Goal: Information Seeking & Learning: Learn about a topic

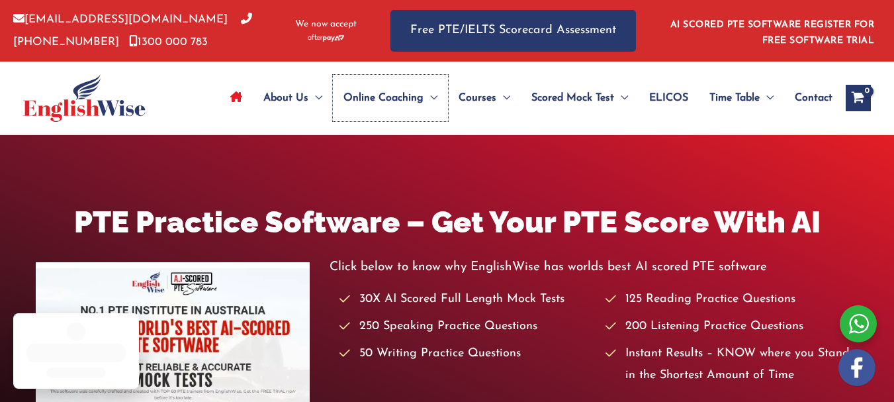
click at [411, 81] on span "Online Coaching" at bounding box center [383, 98] width 80 height 46
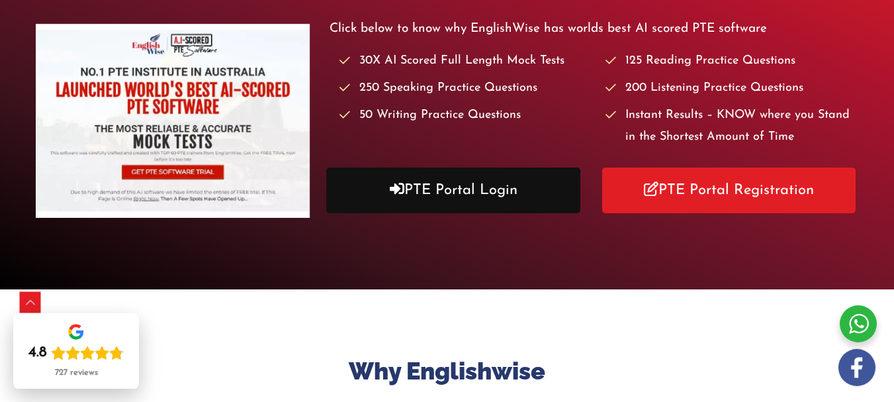
click at [476, 181] on link "PTE Portal Login" at bounding box center [452, 190] width 253 height 46
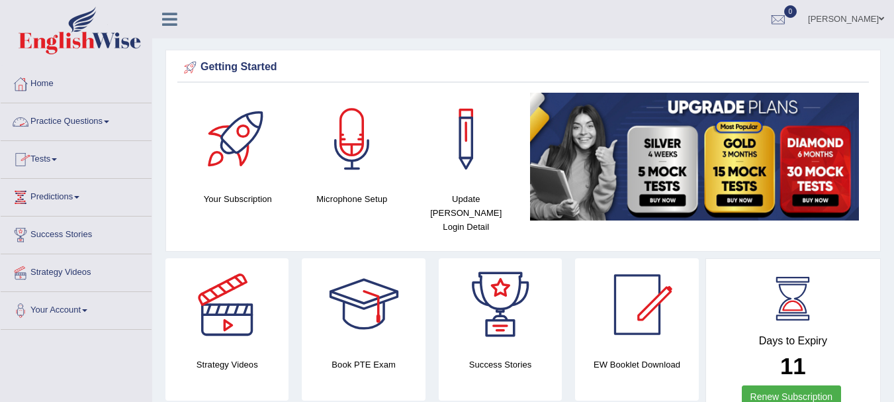
click at [107, 132] on link "Practice Questions" at bounding box center [76, 119] width 151 height 33
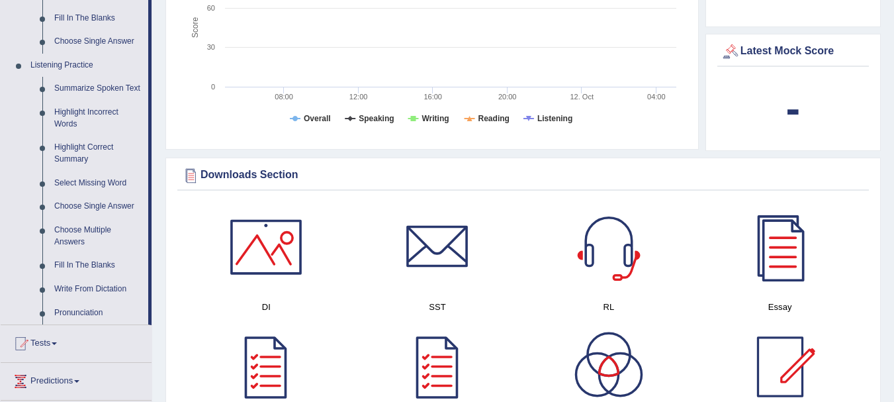
scroll to position [533, 0]
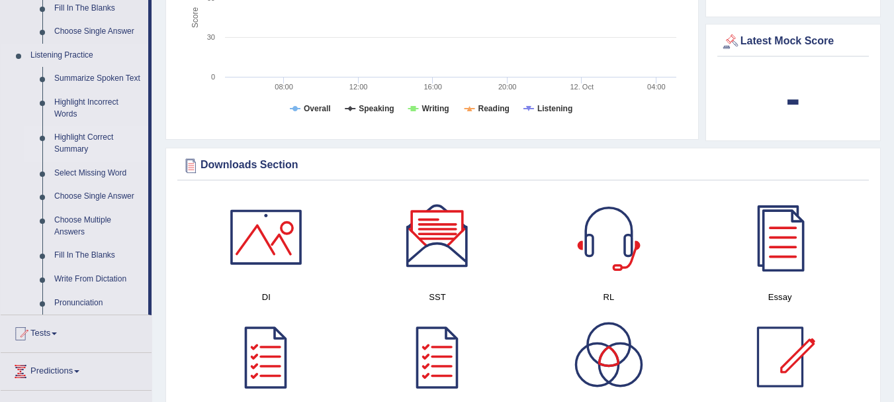
click at [77, 142] on link "Highlight Correct Summary" at bounding box center [98, 143] width 100 height 35
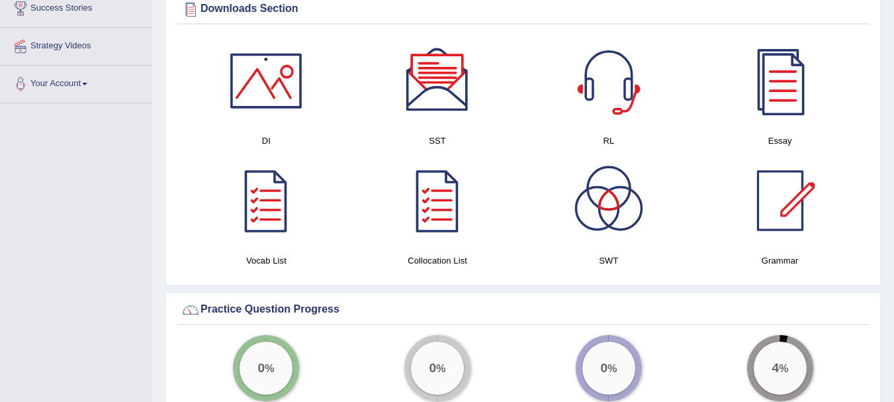
scroll to position [713, 0]
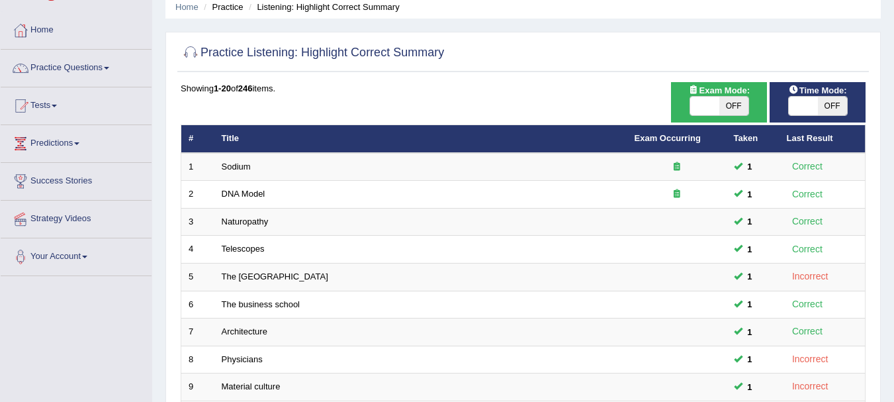
scroll to position [57, 0]
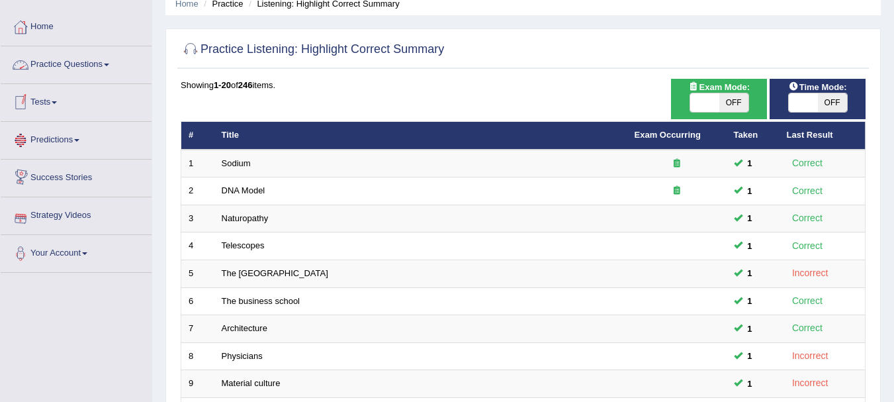
click at [114, 61] on link "Practice Questions" at bounding box center [76, 62] width 151 height 33
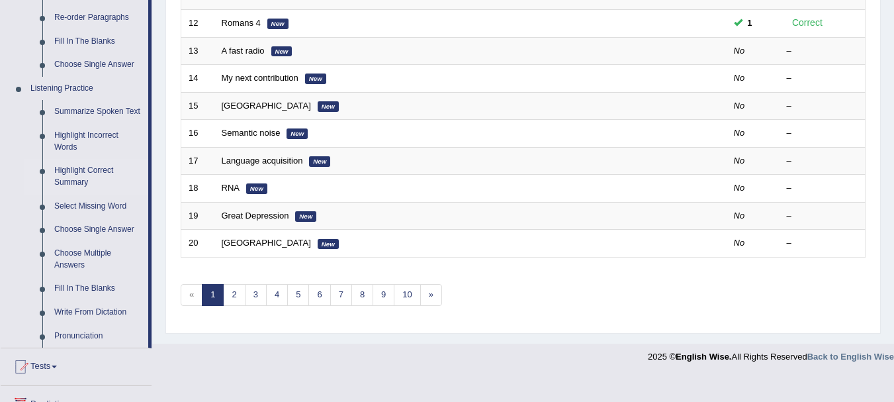
scroll to position [509, 0]
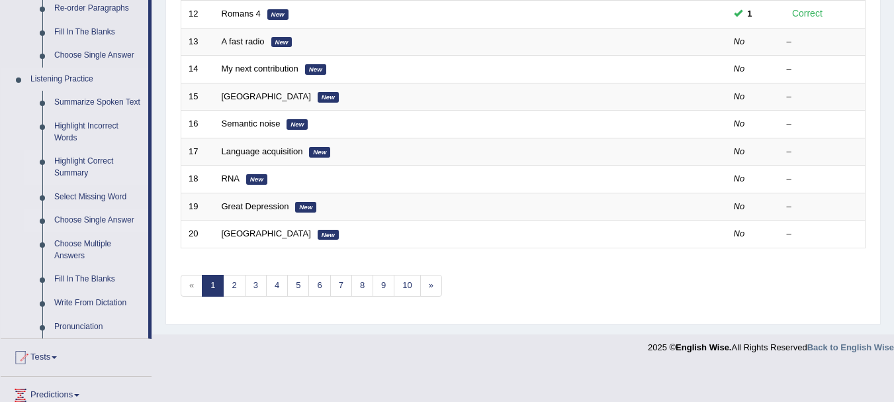
click at [82, 222] on link "Choose Single Answer" at bounding box center [98, 220] width 100 height 24
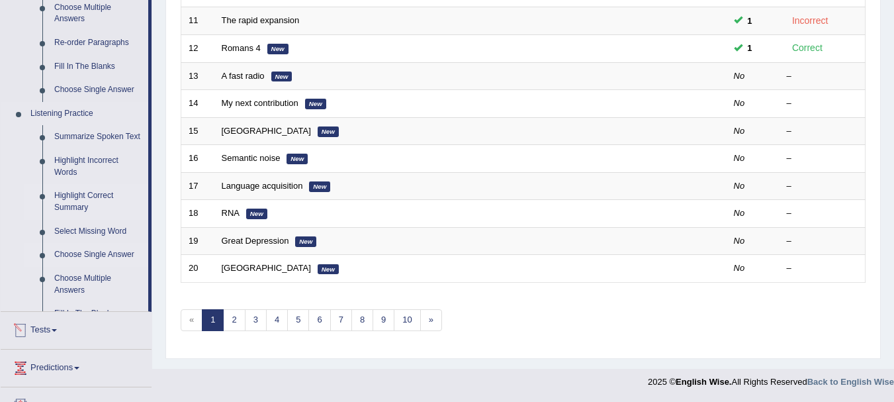
scroll to position [474, 0]
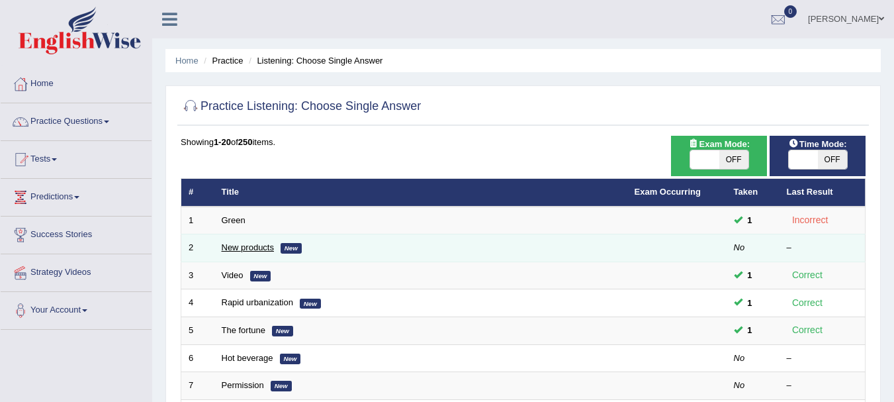
click at [263, 247] on link "New products" at bounding box center [248, 247] width 52 height 10
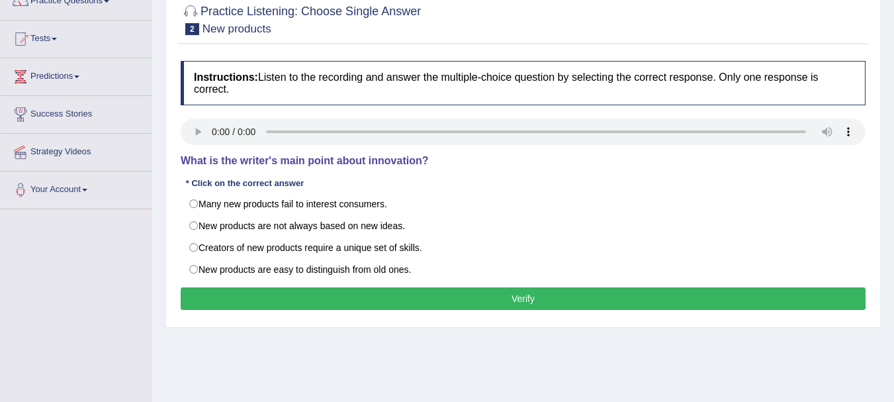
scroll to position [128, 0]
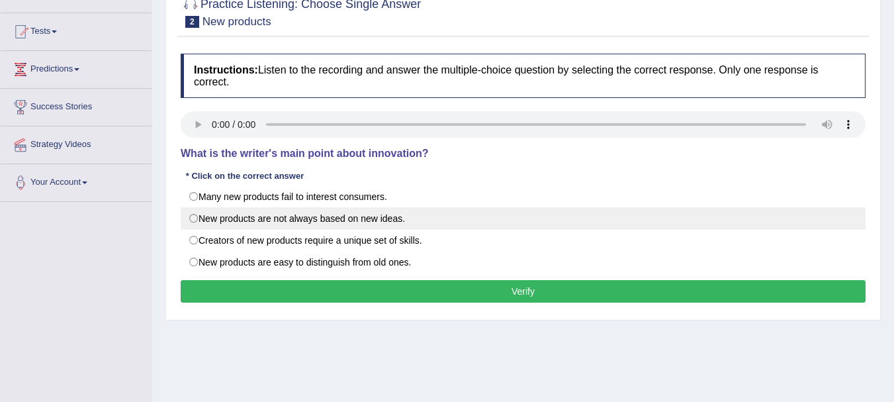
click at [197, 221] on label "New products are not always based on new ideas." at bounding box center [523, 218] width 685 height 22
radio input "true"
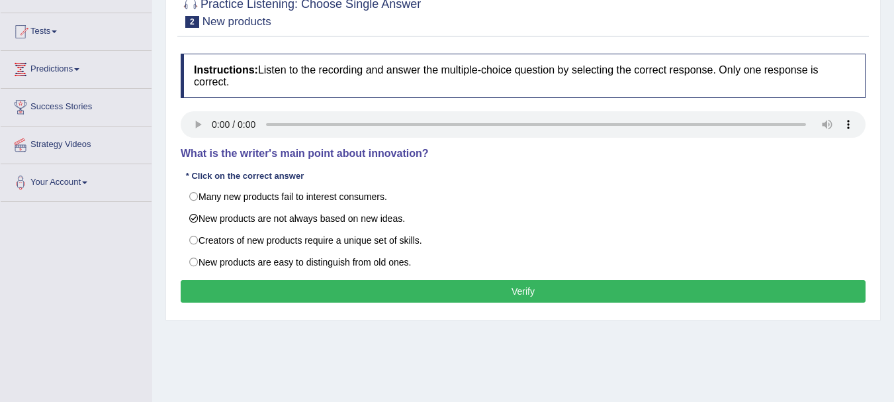
click at [303, 289] on button "Verify" at bounding box center [523, 291] width 685 height 22
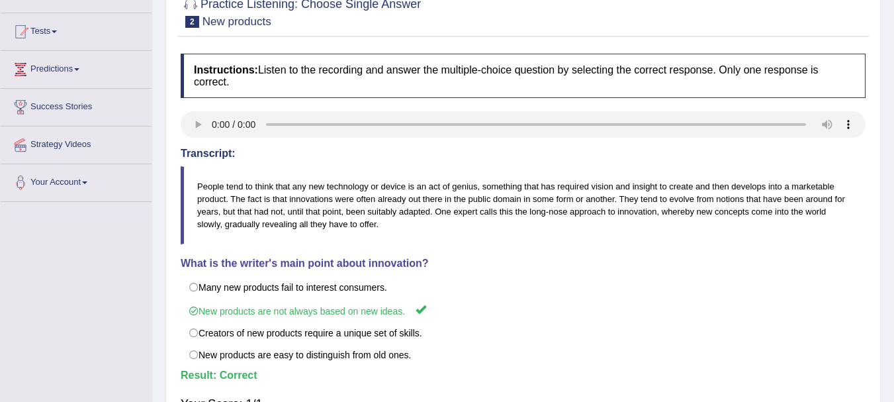
scroll to position [0, 0]
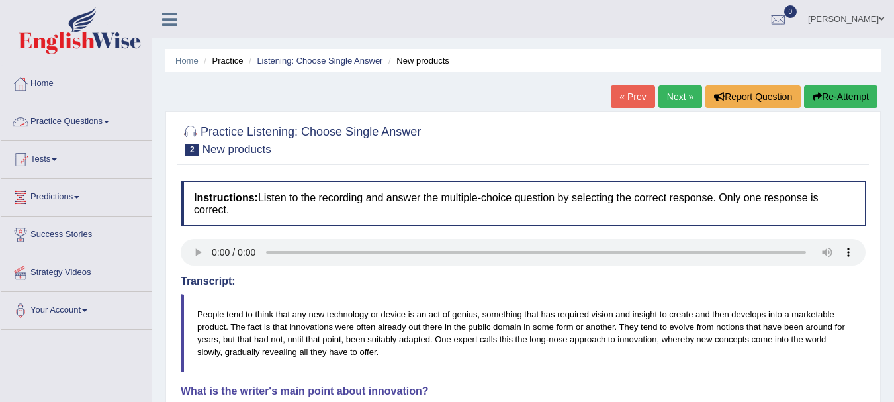
click at [114, 119] on link "Practice Questions" at bounding box center [76, 119] width 151 height 33
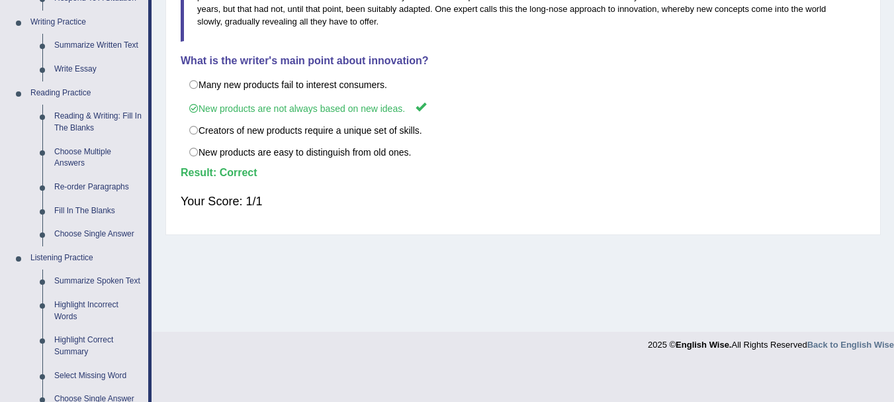
scroll to position [337, 0]
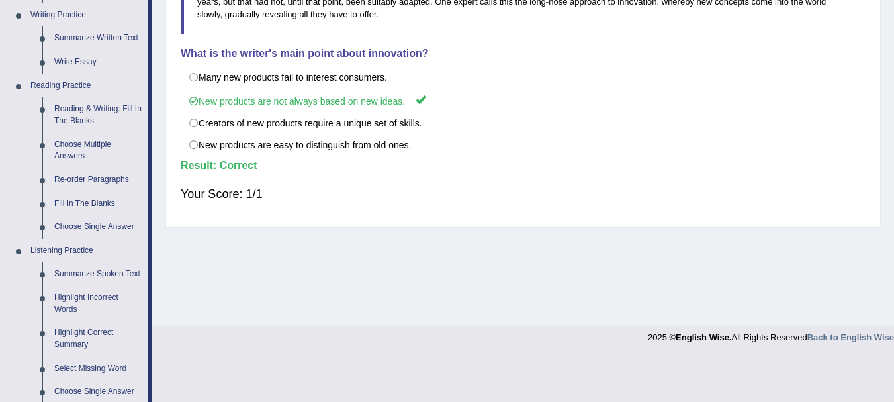
drag, startPoint x: 875, startPoint y: 211, endPoint x: 868, endPoint y: 236, distance: 25.4
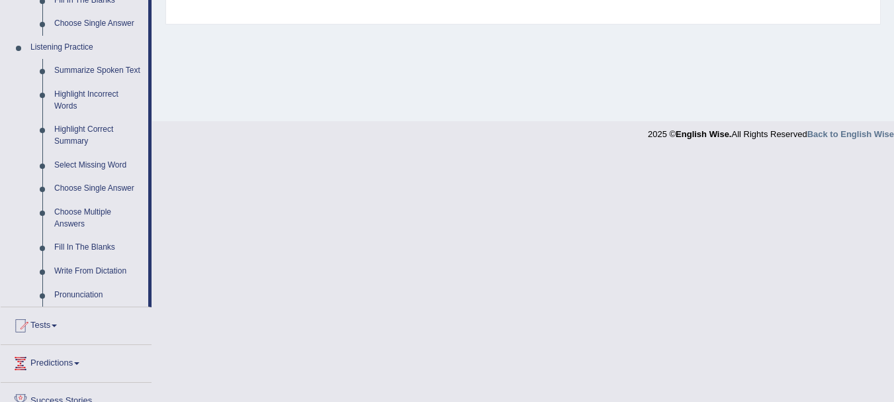
scroll to position [542, 0]
click at [97, 188] on link "Choose Single Answer" at bounding box center [98, 187] width 100 height 24
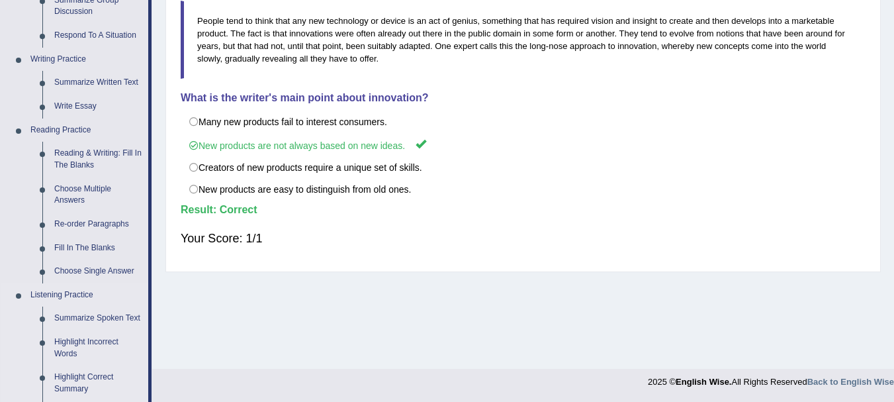
scroll to position [574, 0]
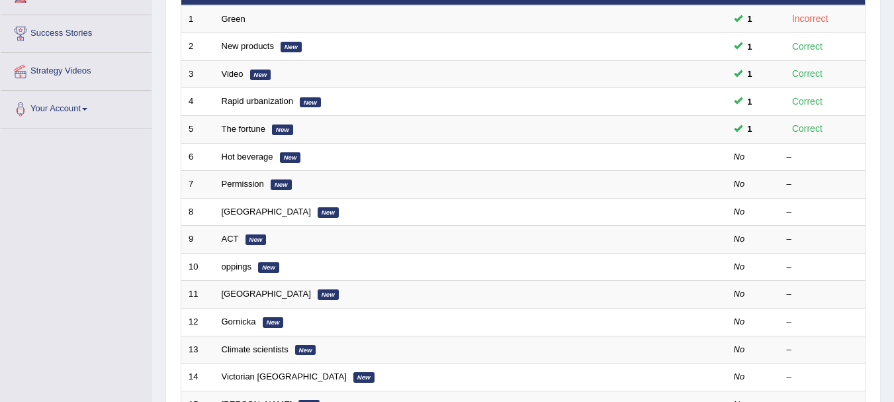
scroll to position [210, 0]
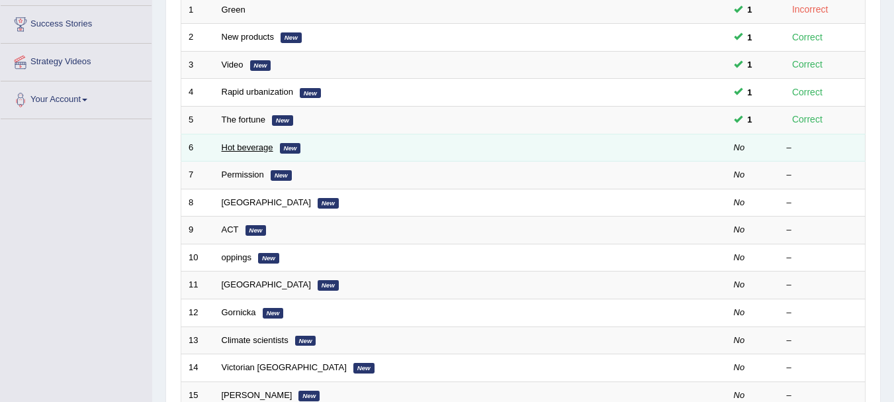
click at [236, 150] on link "Hot beverage" at bounding box center [248, 147] width 52 height 10
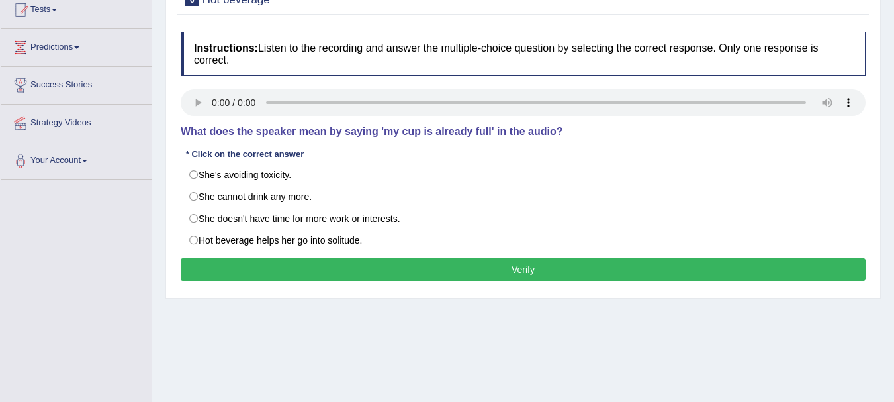
scroll to position [151, 0]
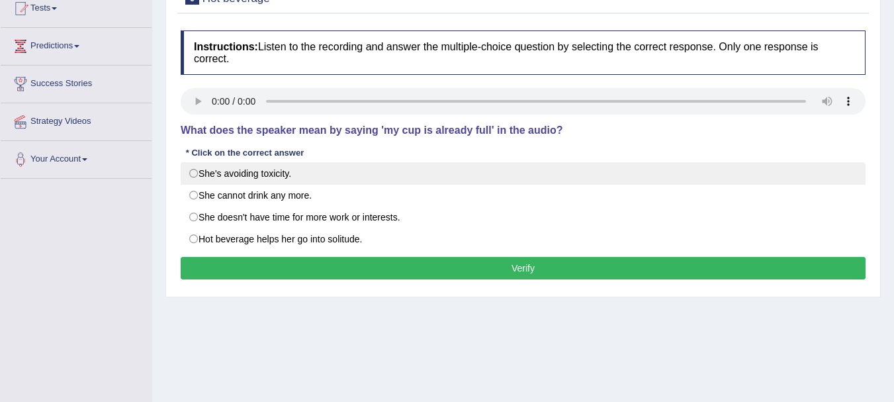
click at [291, 177] on label "She's avoiding toxicity." at bounding box center [523, 173] width 685 height 22
radio input "true"
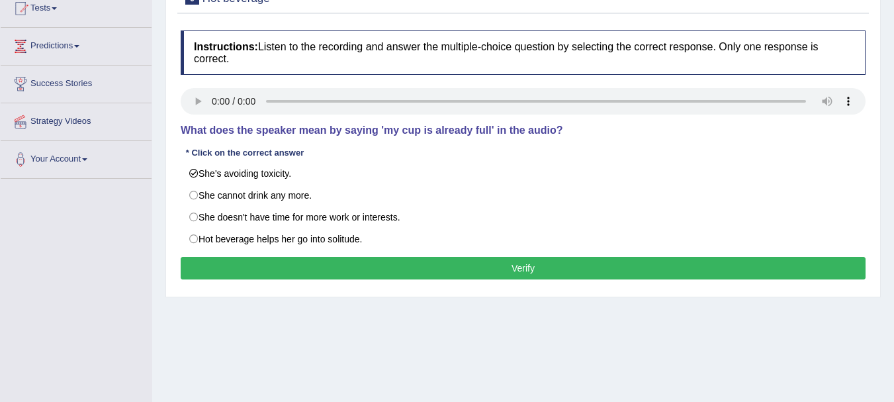
click at [331, 268] on button "Verify" at bounding box center [523, 268] width 685 height 22
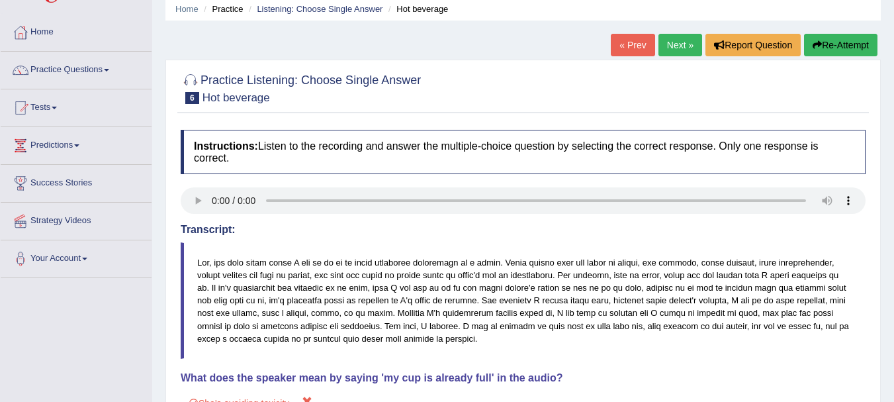
scroll to position [0, 0]
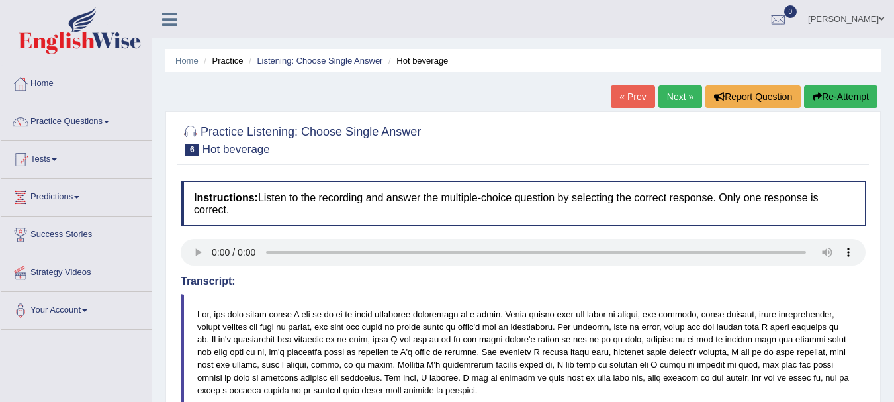
click at [847, 93] on button "Re-Attempt" at bounding box center [840, 96] width 73 height 22
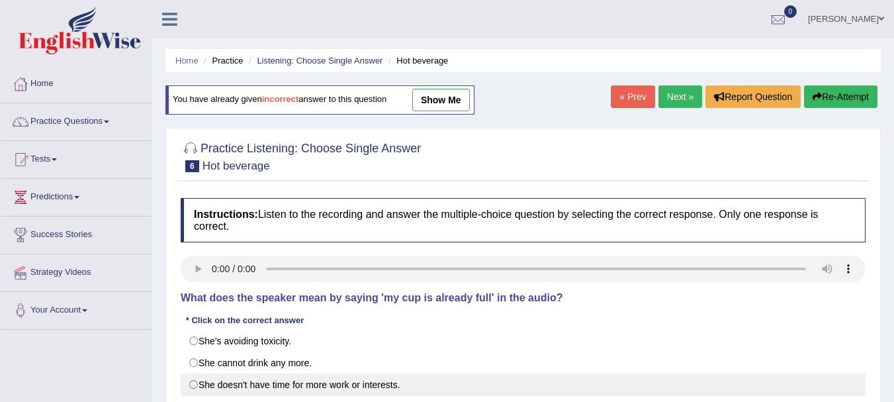
click at [192, 384] on label "She doesn't have time for more work or interests." at bounding box center [523, 384] width 685 height 22
radio input "true"
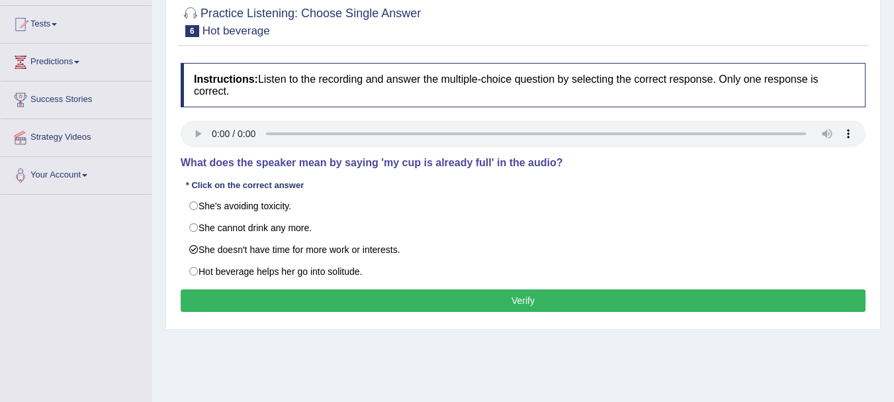
scroll to position [151, 0]
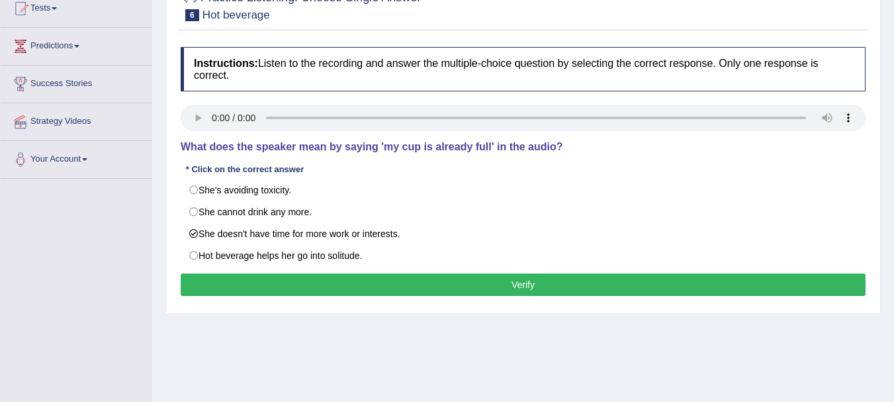
click at [806, 286] on button "Verify" at bounding box center [523, 284] width 685 height 22
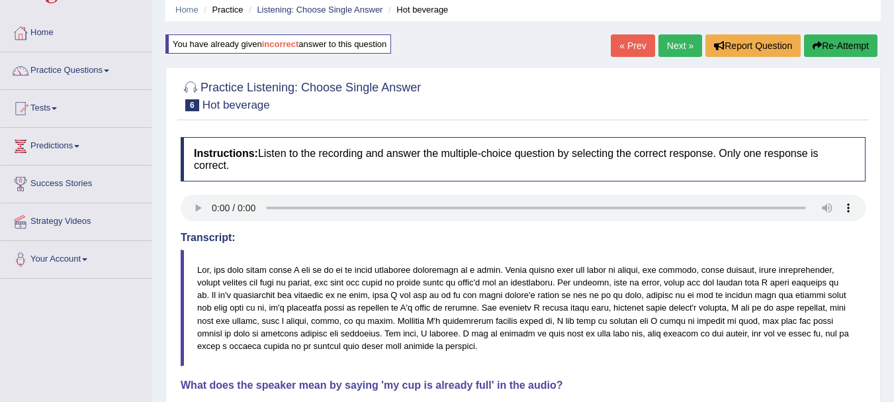
scroll to position [0, 0]
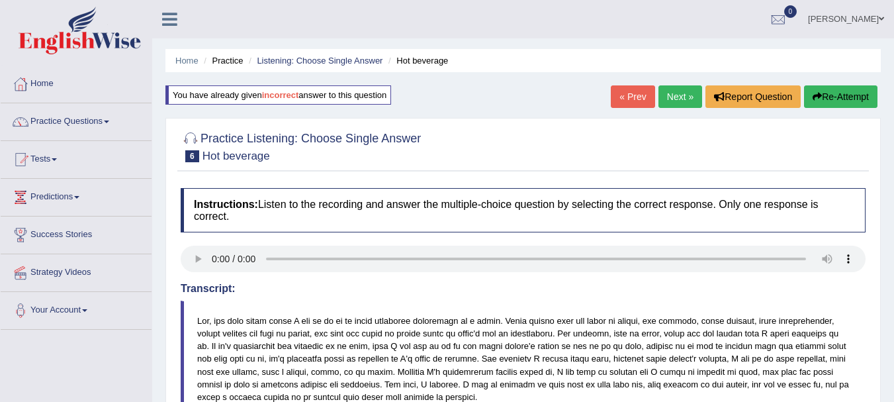
click at [672, 97] on link "Next »" at bounding box center [680, 96] width 44 height 22
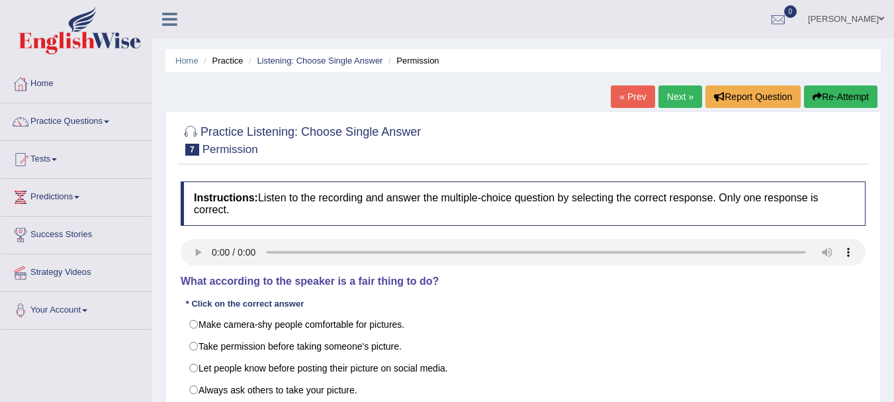
click at [893, 73] on html "Toggle navigation Home Practice Questions Speaking Practice Read Aloud Repeat S…" at bounding box center [447, 201] width 894 height 402
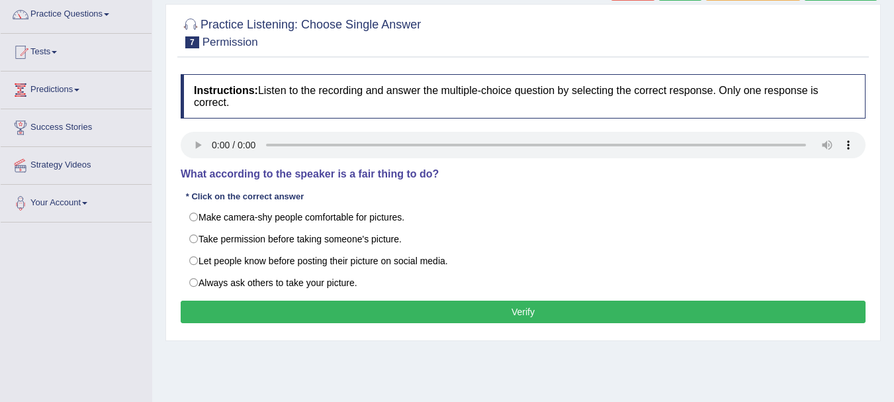
scroll to position [126, 0]
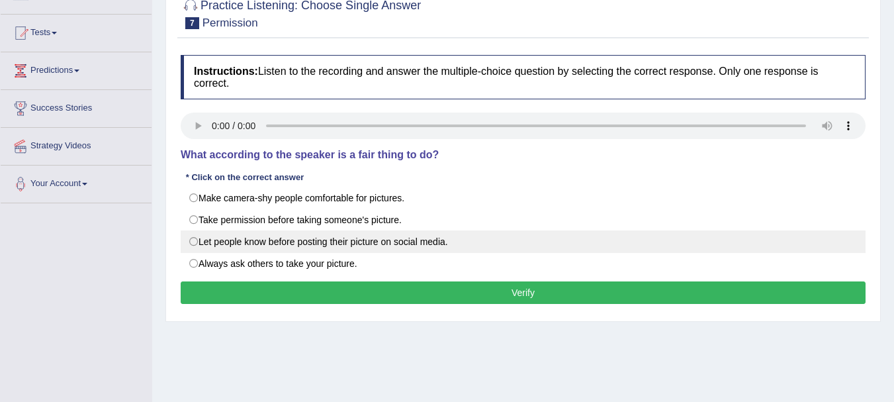
click at [301, 235] on label "Let people know before posting their picture on social media." at bounding box center [523, 241] width 685 height 22
radio input "true"
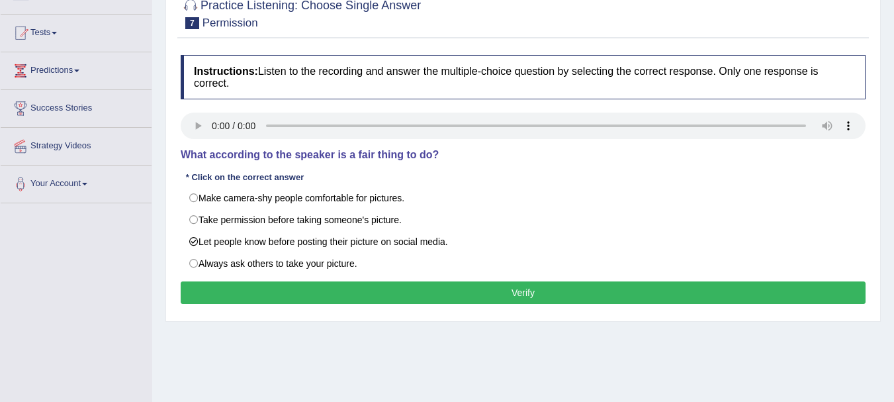
click at [284, 290] on button "Verify" at bounding box center [523, 292] width 685 height 22
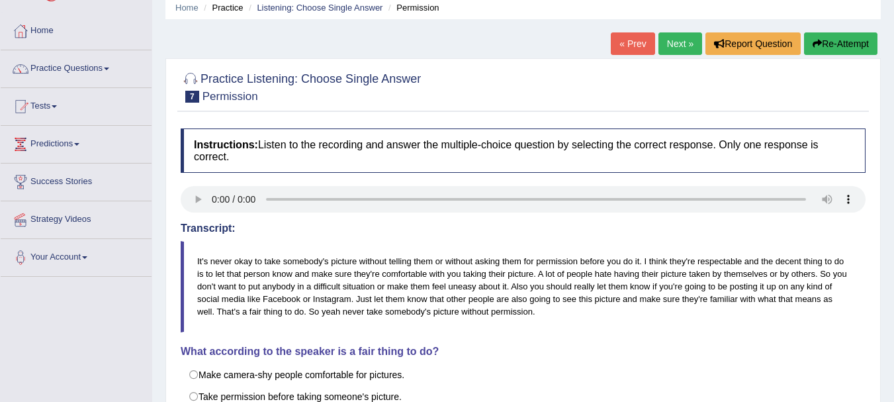
scroll to position [0, 0]
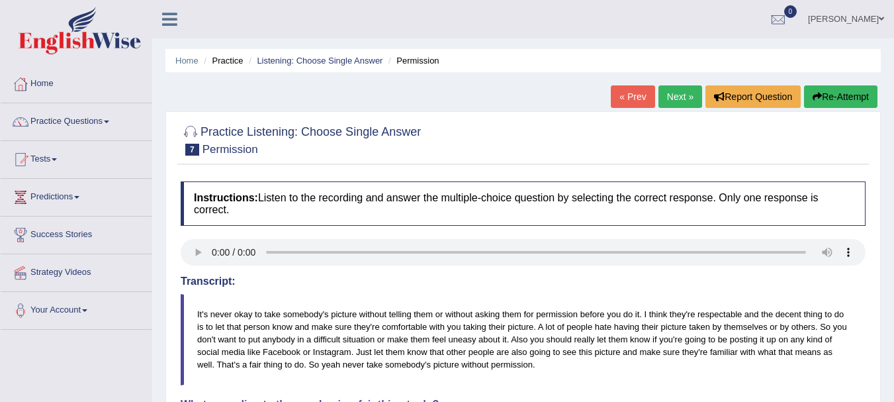
click at [680, 97] on link "Next »" at bounding box center [680, 96] width 44 height 22
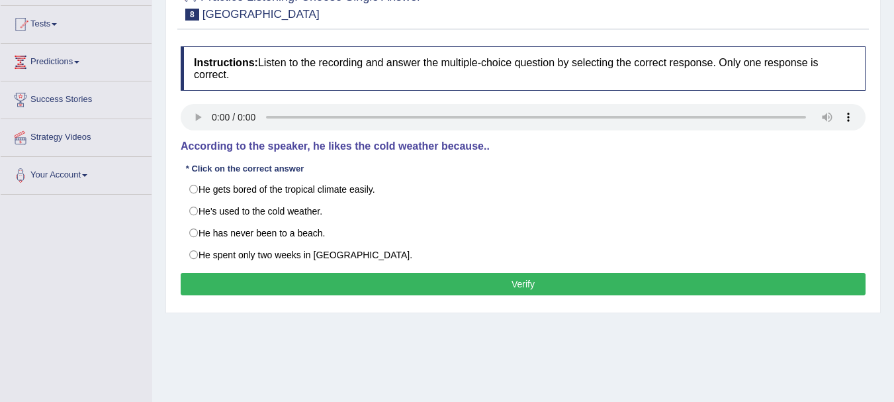
scroll to position [136, 0]
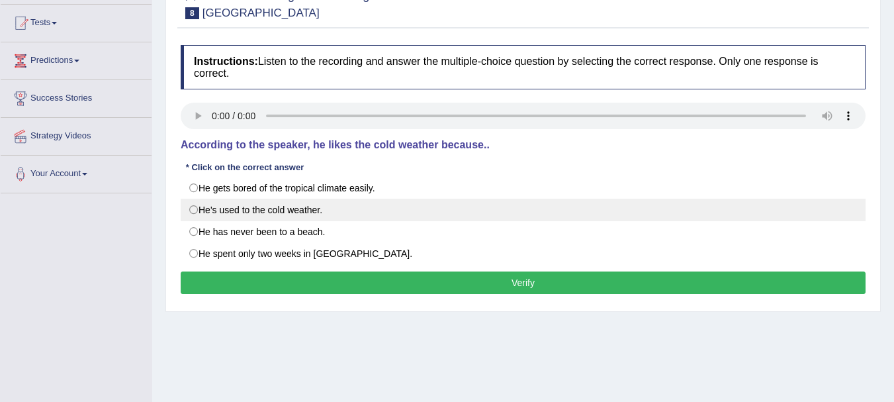
click at [195, 208] on label "He's used to the cold weather." at bounding box center [523, 209] width 685 height 22
radio input "true"
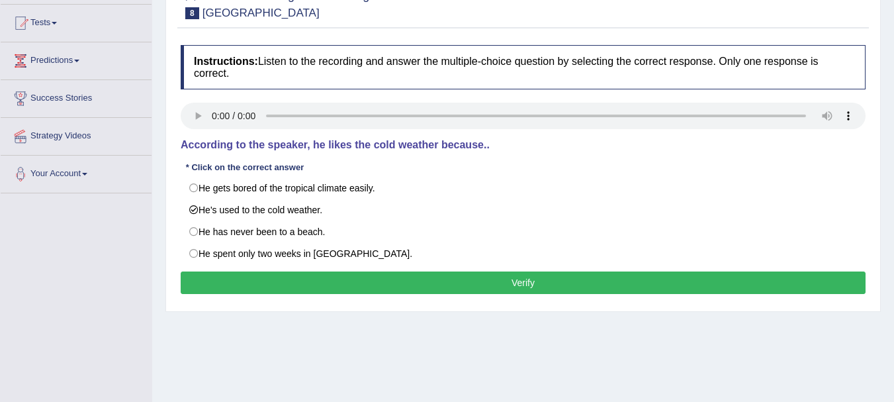
click at [246, 279] on button "Verify" at bounding box center [523, 282] width 685 height 22
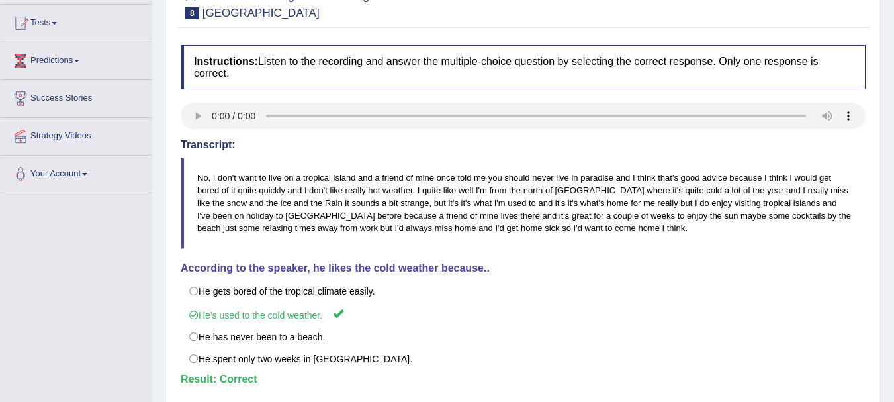
scroll to position [0, 0]
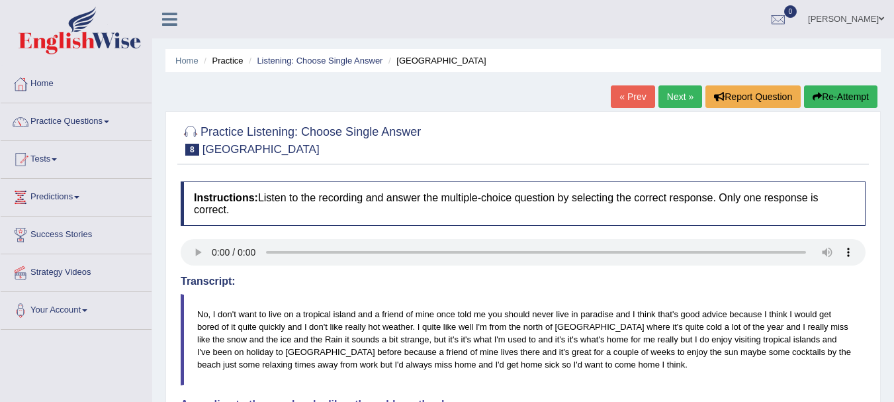
click at [678, 98] on link "Next »" at bounding box center [680, 96] width 44 height 22
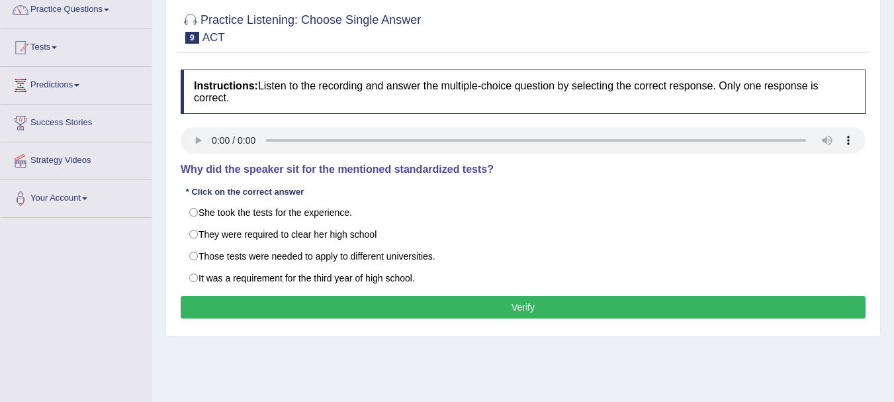
scroll to position [116, 0]
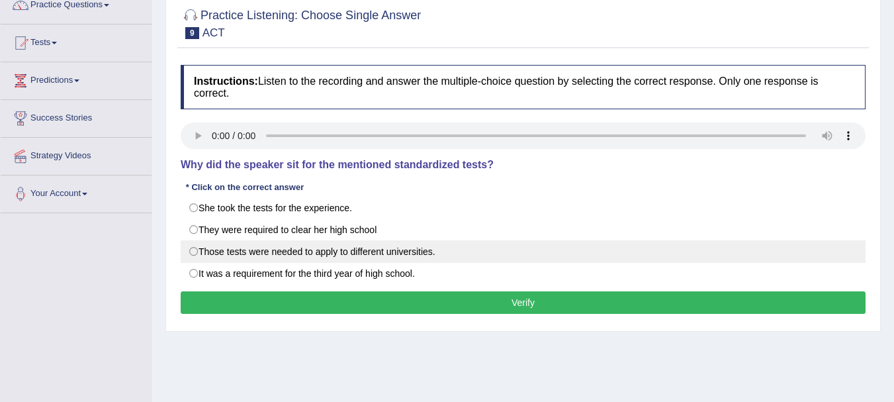
click at [196, 253] on label "Those tests were needed to apply to different universities." at bounding box center [523, 251] width 685 height 22
radio input "true"
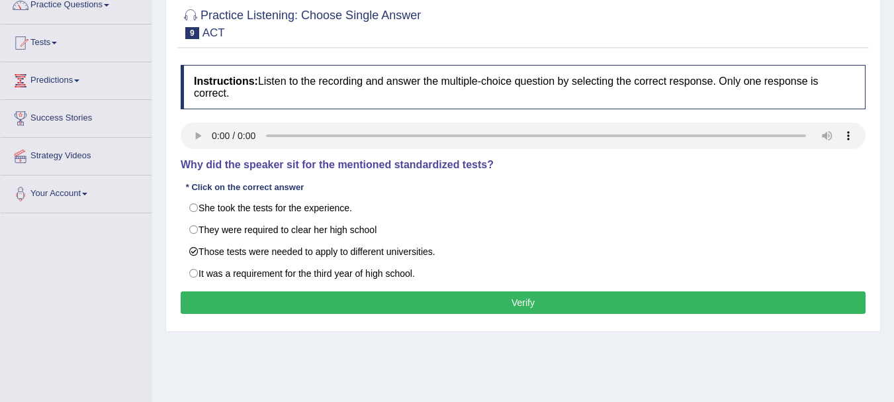
click at [257, 310] on button "Verify" at bounding box center [523, 302] width 685 height 22
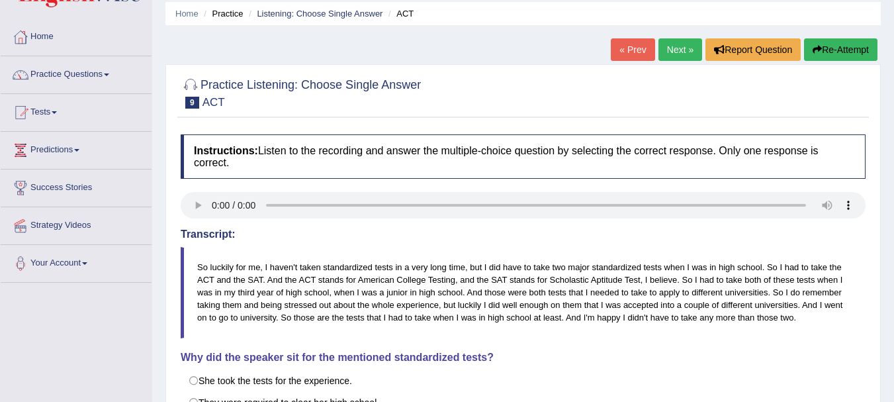
scroll to position [0, 0]
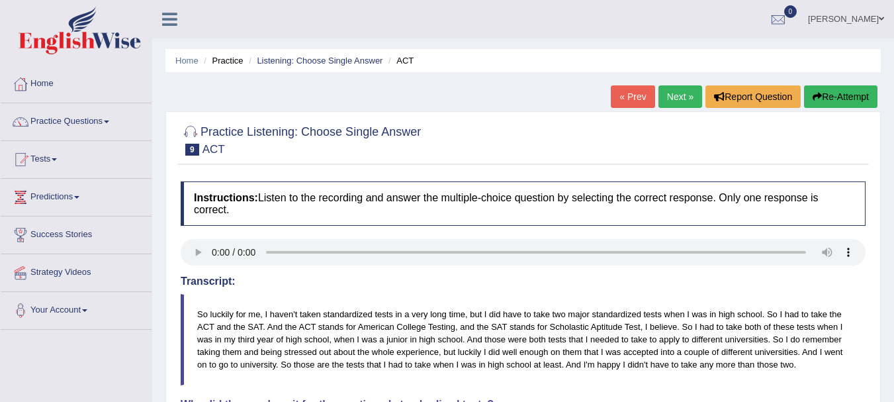
click at [681, 95] on link "Next »" at bounding box center [680, 96] width 44 height 22
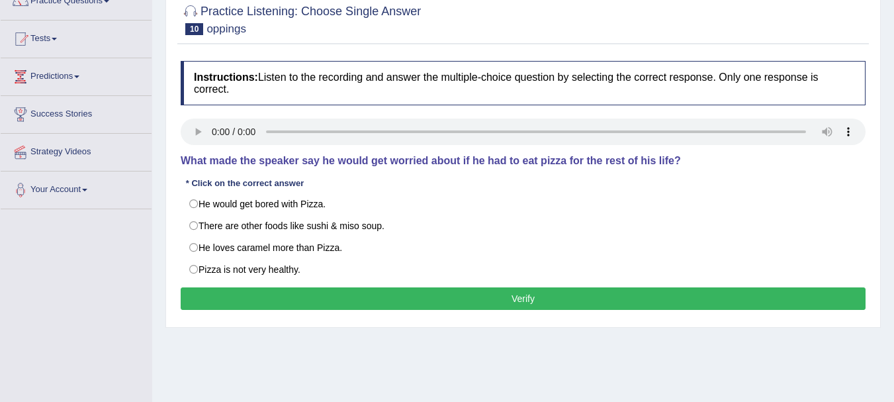
scroll to position [125, 0]
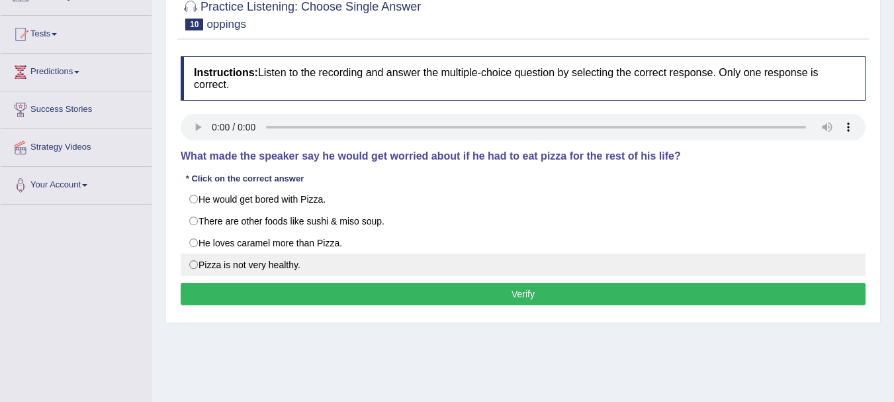
click at [284, 261] on label "Pizza is not very healthy." at bounding box center [523, 264] width 685 height 22
radio input "true"
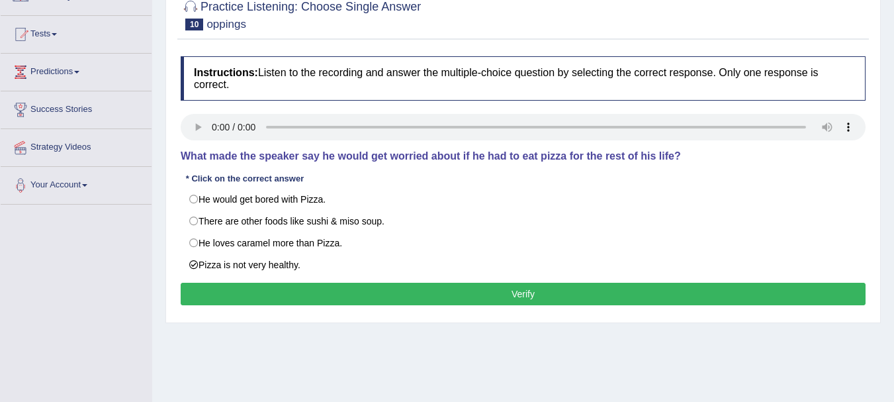
click at [341, 298] on button "Verify" at bounding box center [523, 293] width 685 height 22
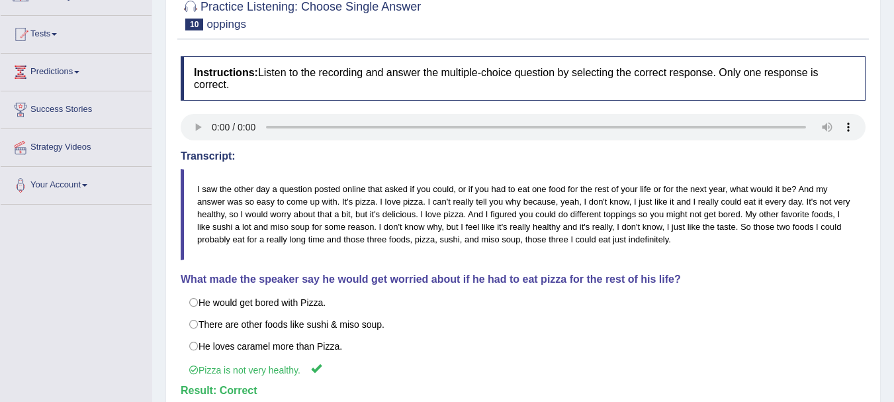
scroll to position [0, 0]
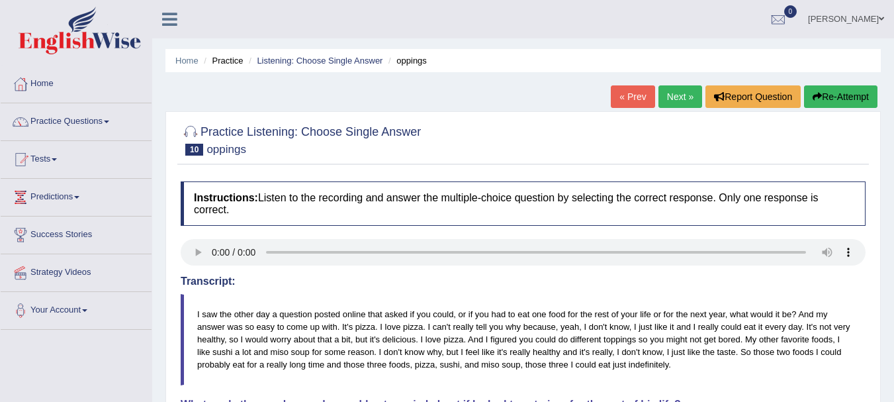
click at [679, 95] on link "Next »" at bounding box center [680, 96] width 44 height 22
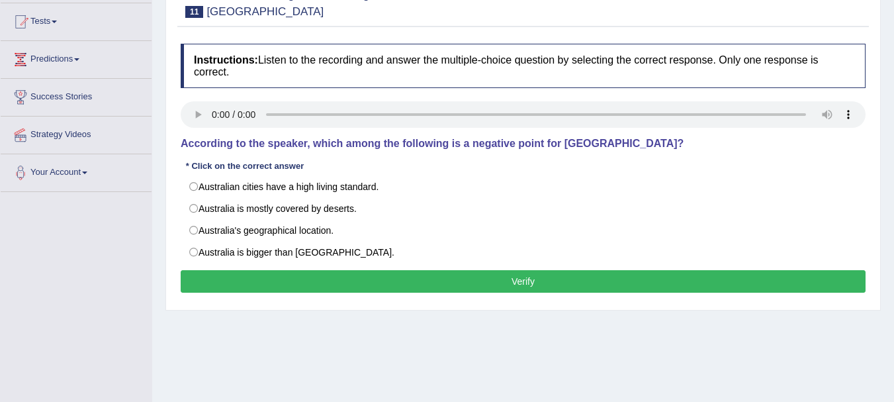
scroll to position [140, 0]
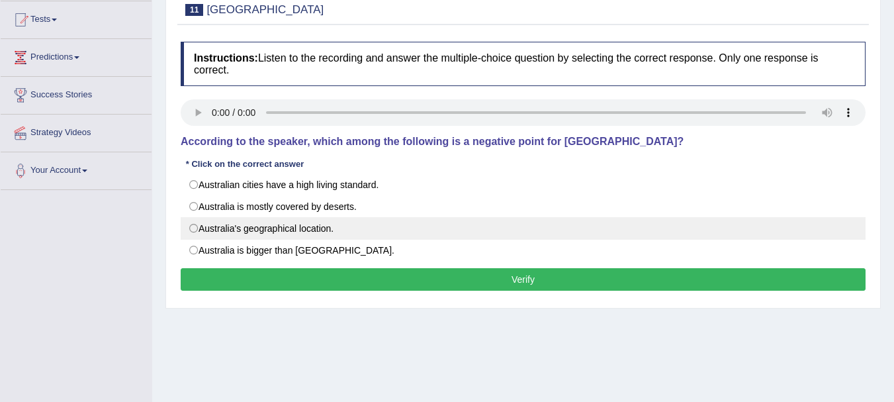
click at [318, 230] on label "Australia's geographical location." at bounding box center [523, 228] width 685 height 22
radio input "true"
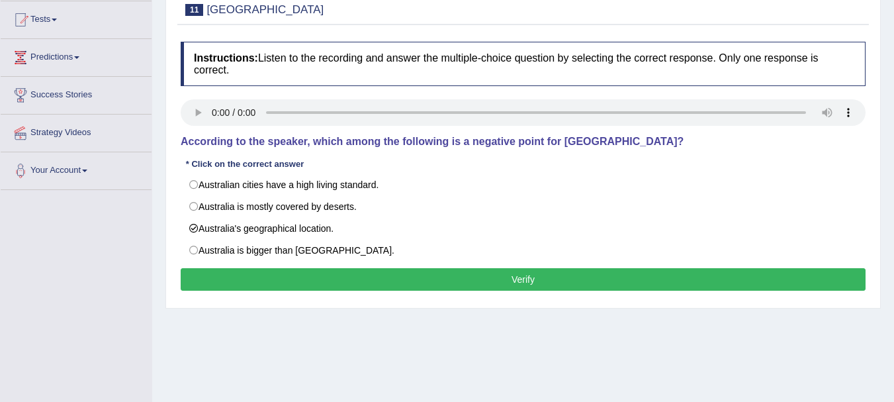
click at [360, 279] on button "Verify" at bounding box center [523, 279] width 685 height 22
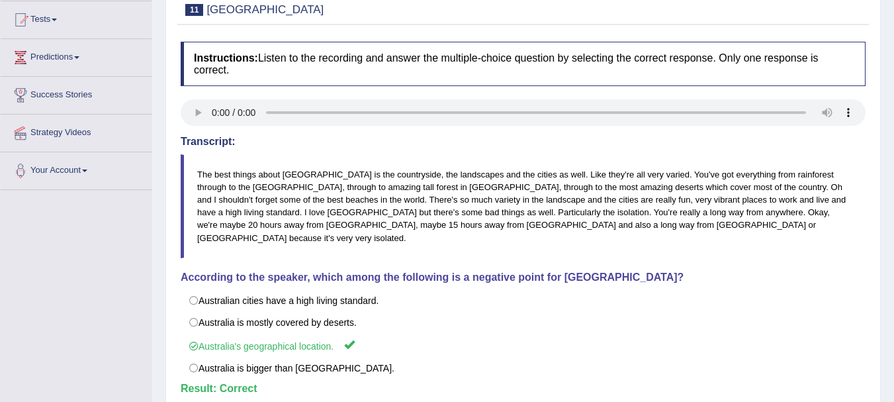
scroll to position [0, 0]
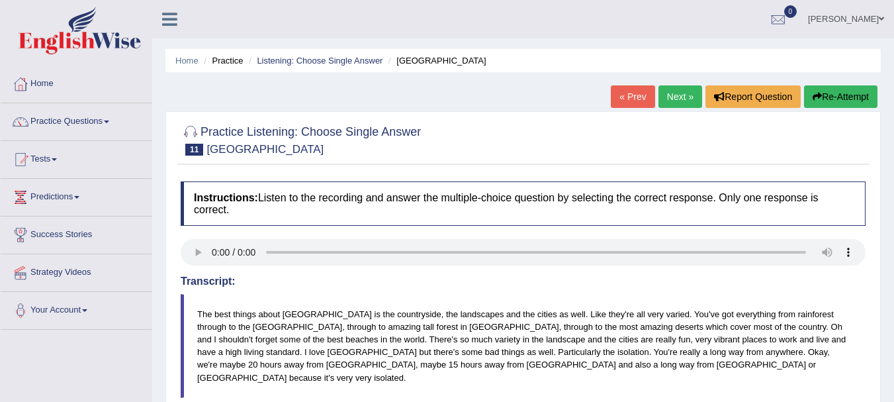
click at [667, 98] on link "Next »" at bounding box center [680, 96] width 44 height 22
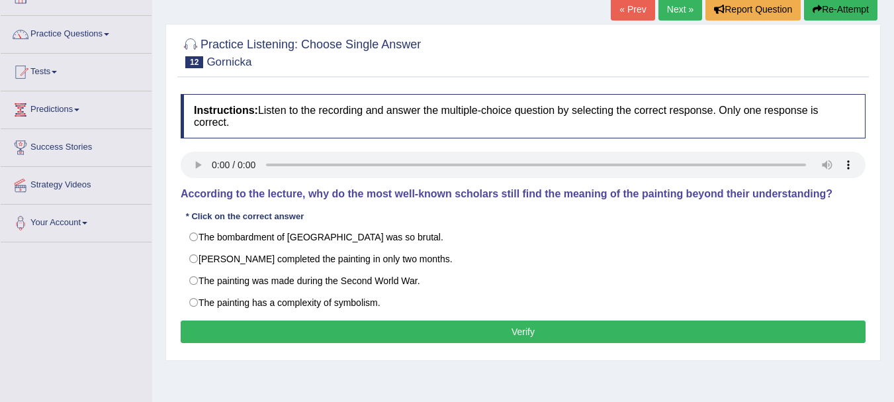
scroll to position [110, 0]
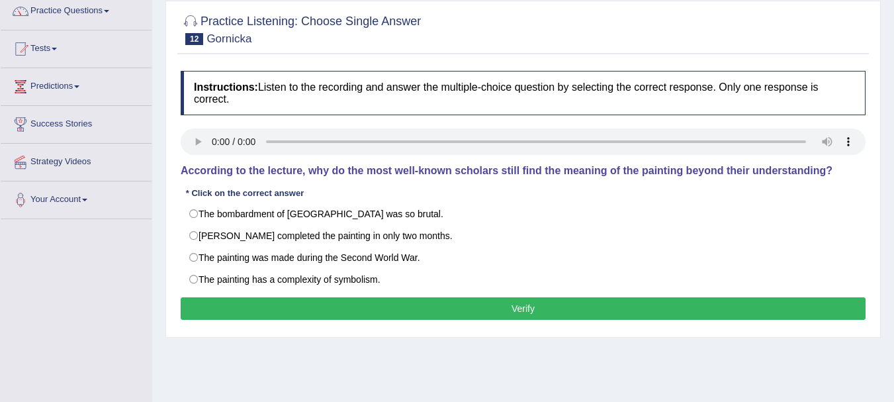
click at [893, 121] on html "Toggle navigation Home Practice Questions Speaking Practice Read Aloud Repeat S…" at bounding box center [447, 91] width 894 height 402
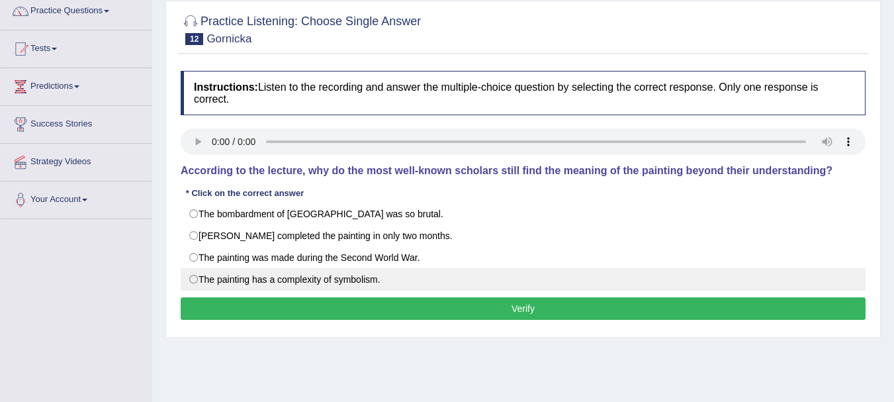
click at [315, 279] on label "The painting has a complexity of symbolism." at bounding box center [523, 279] width 685 height 22
radio input "true"
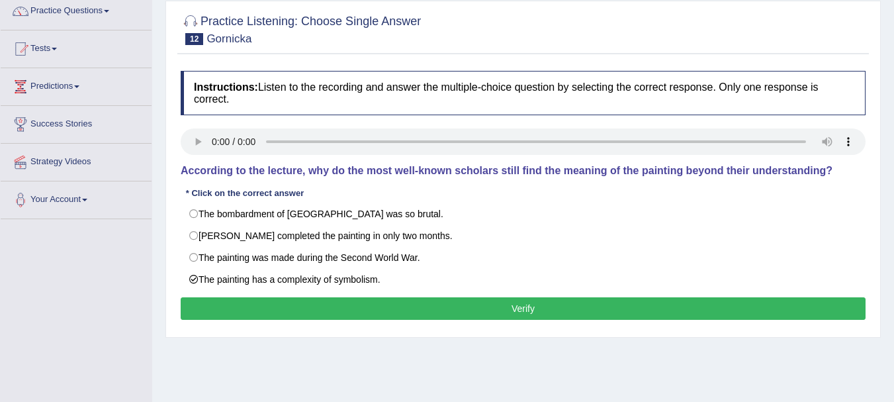
click at [409, 310] on button "Verify" at bounding box center [523, 308] width 685 height 22
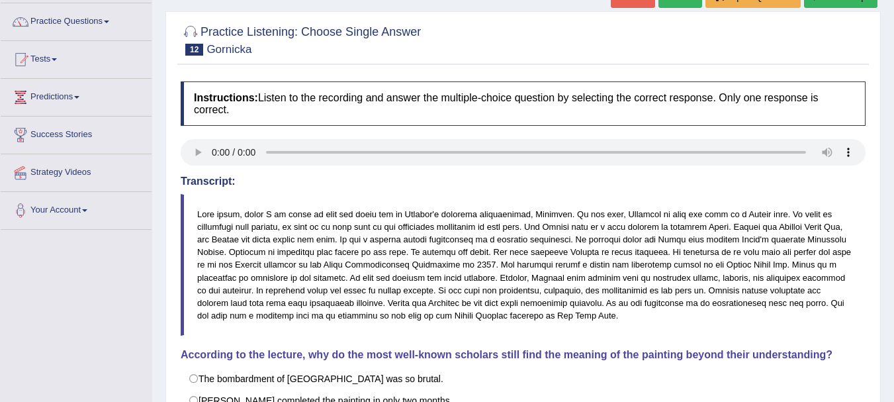
scroll to position [65, 0]
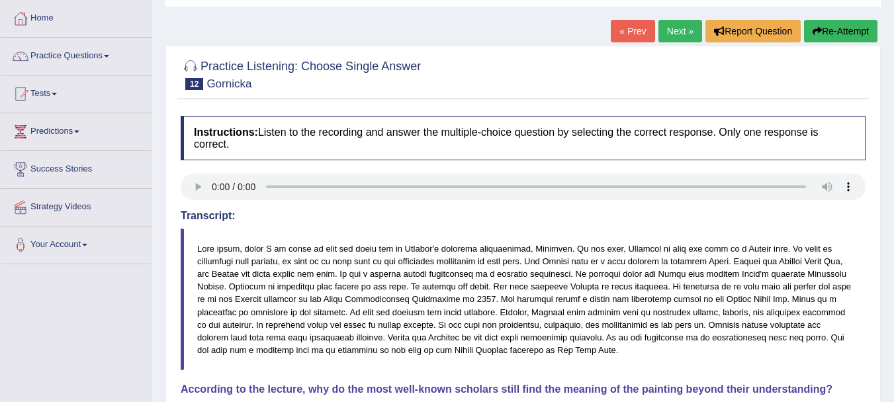
click at [673, 27] on link "Next »" at bounding box center [680, 31] width 44 height 22
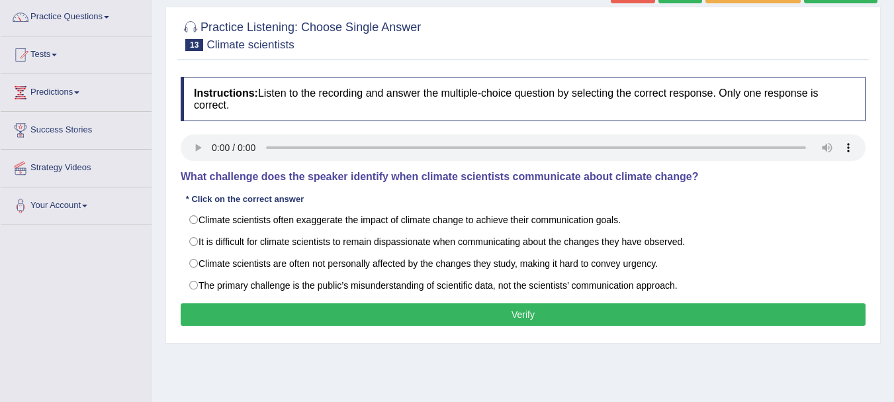
scroll to position [125, 0]
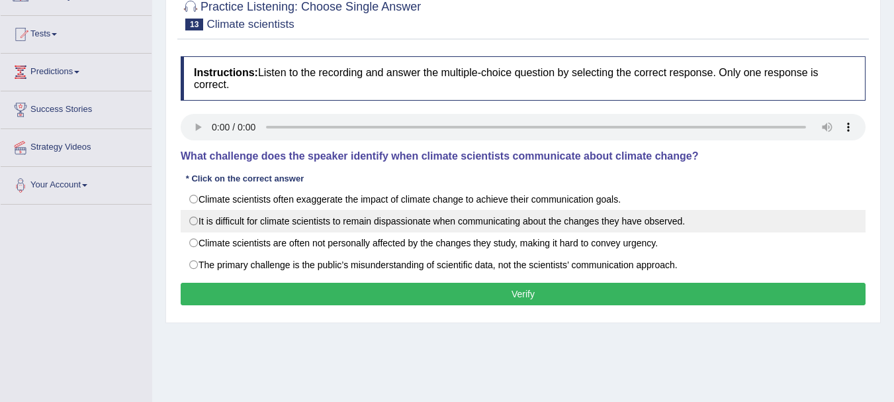
click at [421, 224] on label "It is difficult for climate scientists to remain dispassionate when communicati…" at bounding box center [523, 221] width 685 height 22
radio input "true"
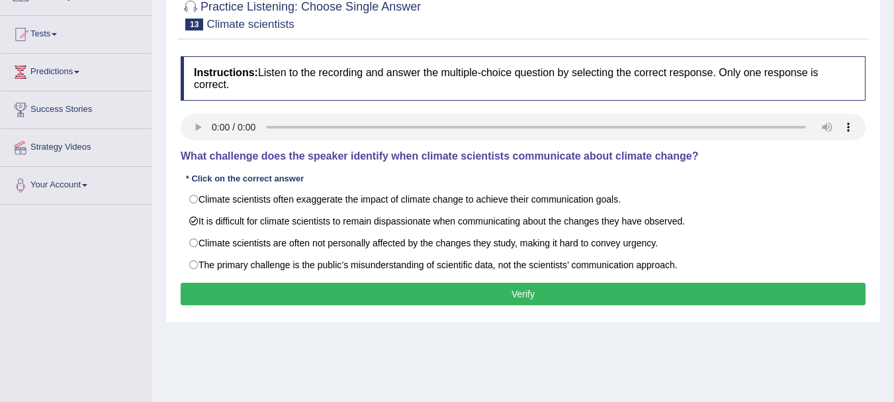
click at [496, 295] on button "Verify" at bounding box center [523, 293] width 685 height 22
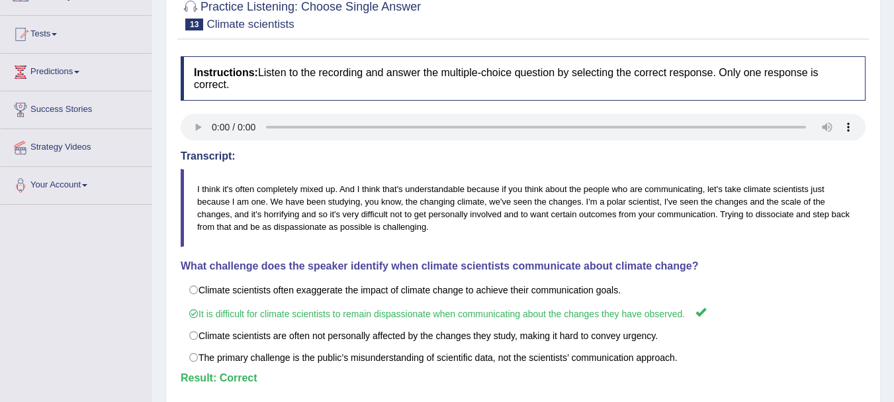
scroll to position [0, 0]
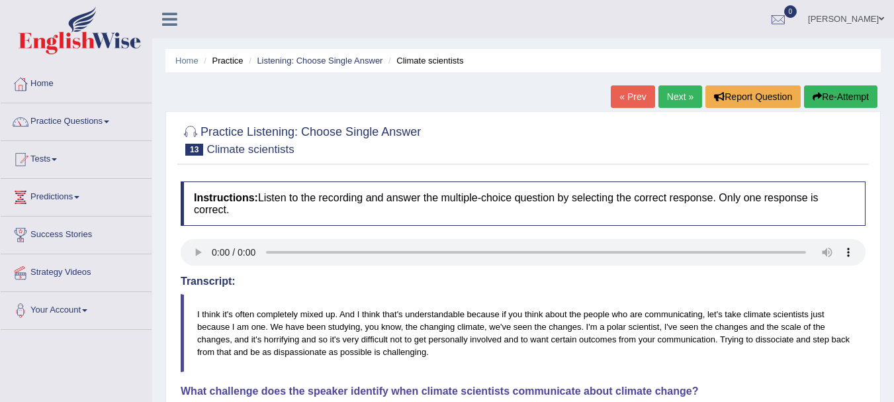
click at [668, 96] on link "Next »" at bounding box center [680, 96] width 44 height 22
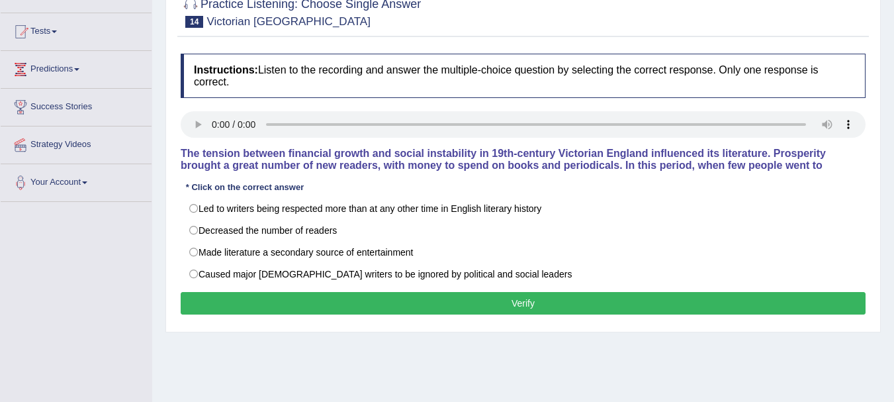
click at [892, 172] on div "Home Practice Listening: Choose Single Answer Victorian England « Prev Next » R…" at bounding box center [523, 203] width 742 height 662
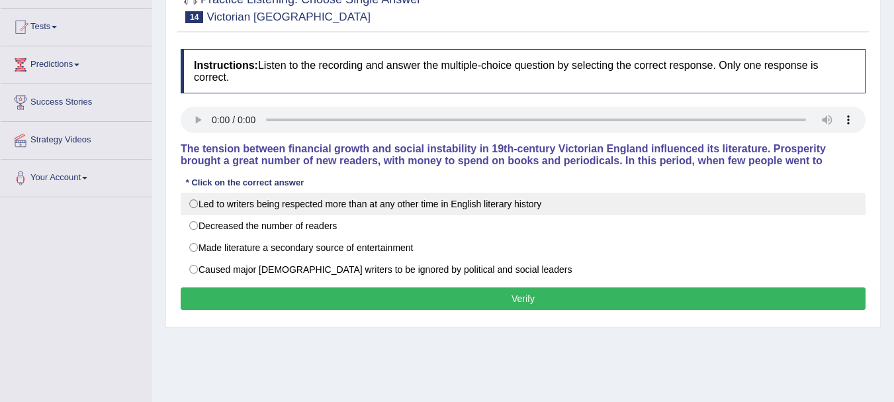
click at [412, 210] on label "Led to writers being respected more than at any other time in English literary …" at bounding box center [523, 204] width 685 height 22
radio input "true"
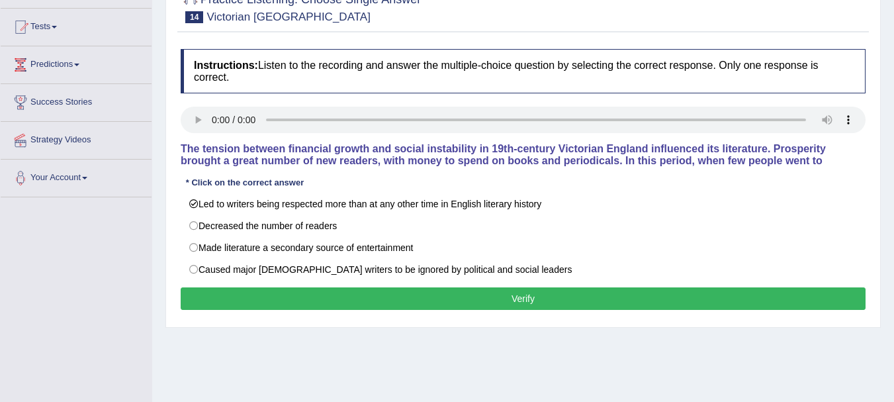
click at [388, 302] on button "Verify" at bounding box center [523, 298] width 685 height 22
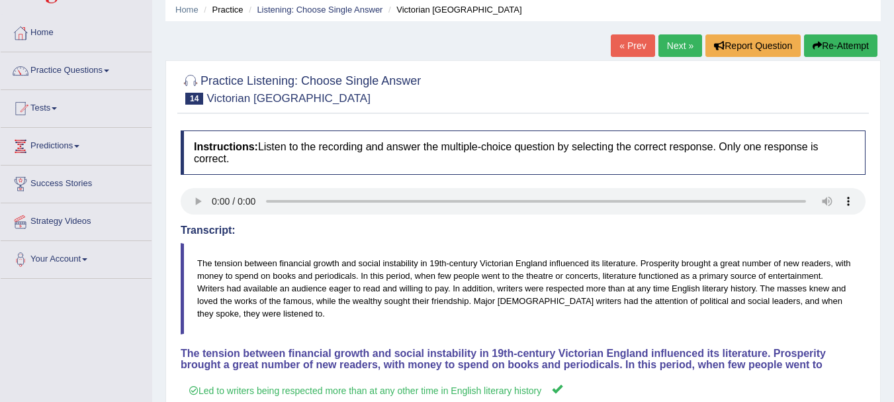
scroll to position [0, 0]
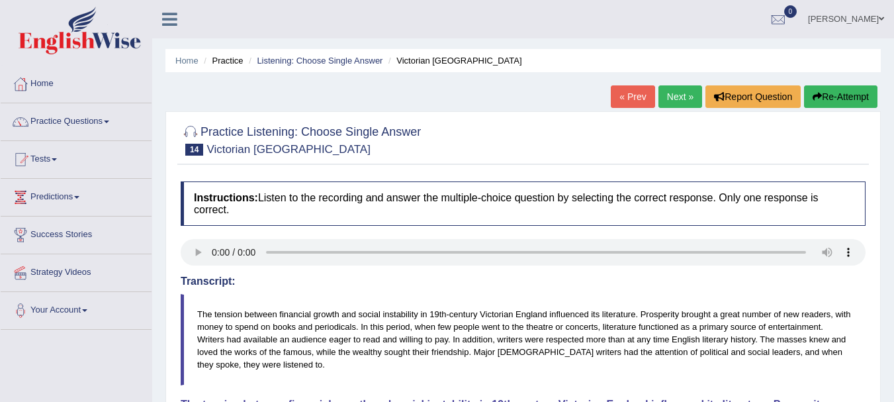
click at [671, 101] on link "Next »" at bounding box center [680, 96] width 44 height 22
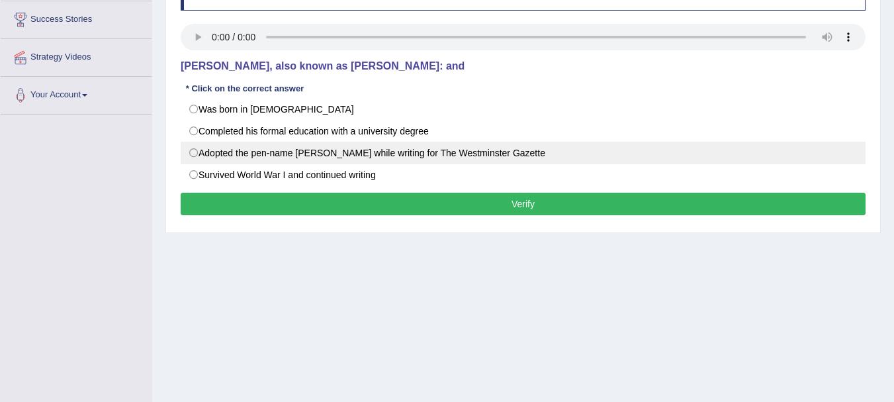
click at [294, 148] on label "Adopted the pen-name Saki while writing for The Westminster Gazette" at bounding box center [523, 153] width 685 height 22
radio input "true"
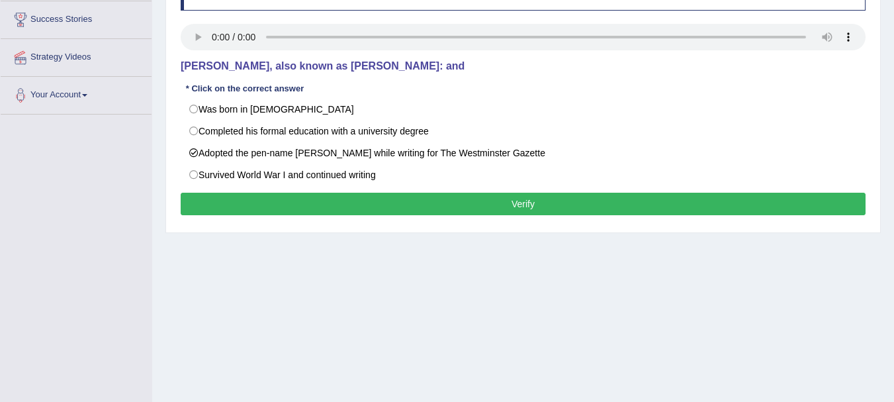
click at [323, 204] on button "Verify" at bounding box center [523, 204] width 685 height 22
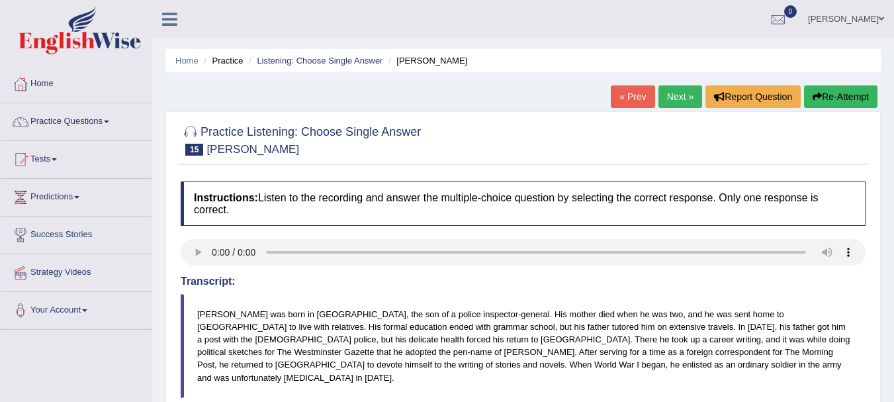
click at [681, 97] on link "Next »" at bounding box center [680, 96] width 44 height 22
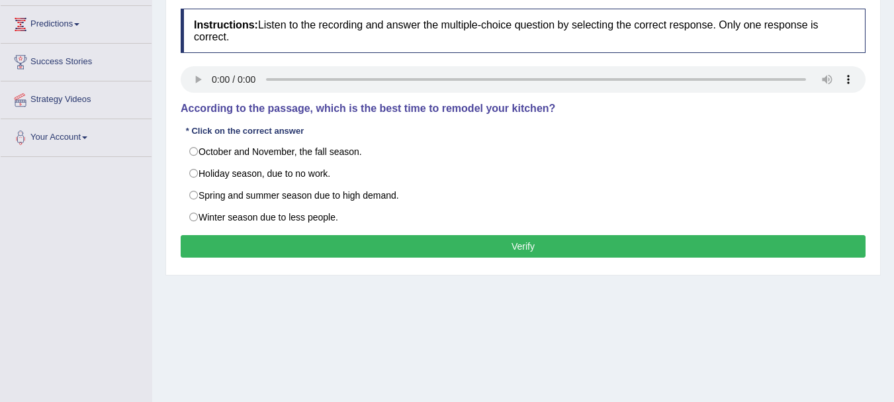
click at [893, 159] on html "Toggle navigation Home Practice Questions Speaking Practice Read Aloud Repeat S…" at bounding box center [447, 28] width 894 height 402
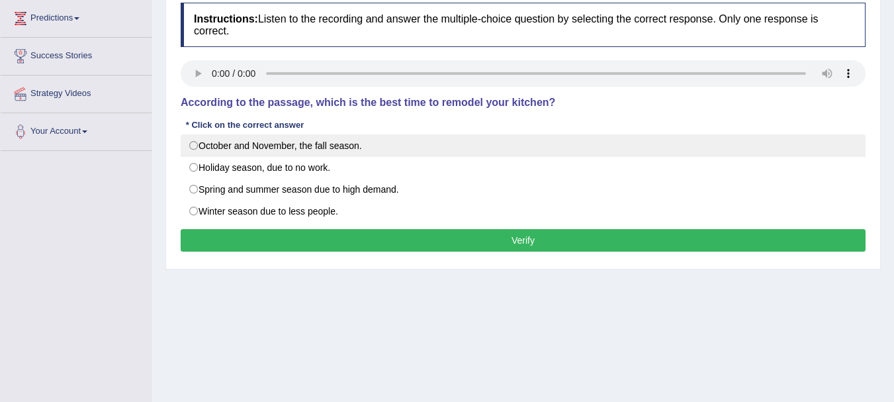
click at [342, 142] on label "October and November, the fall season." at bounding box center [523, 145] width 685 height 22
radio input "true"
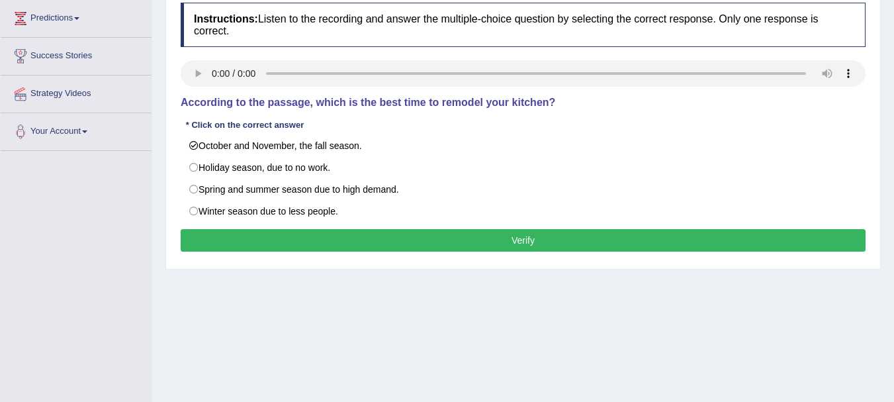
click at [415, 239] on button "Verify" at bounding box center [523, 240] width 685 height 22
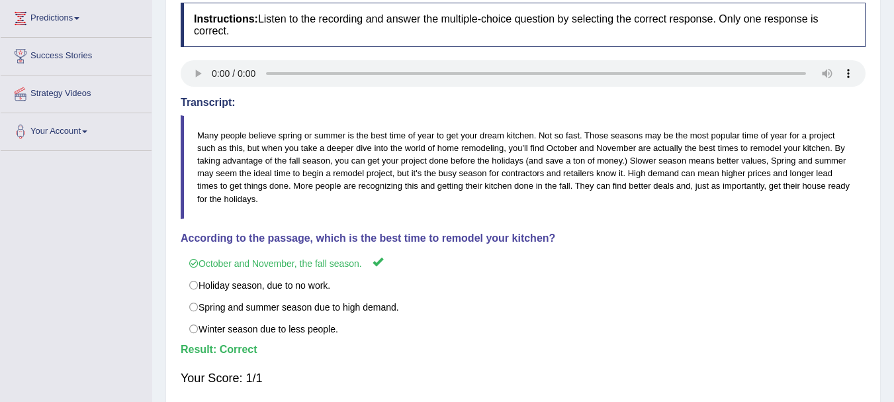
scroll to position [0, 0]
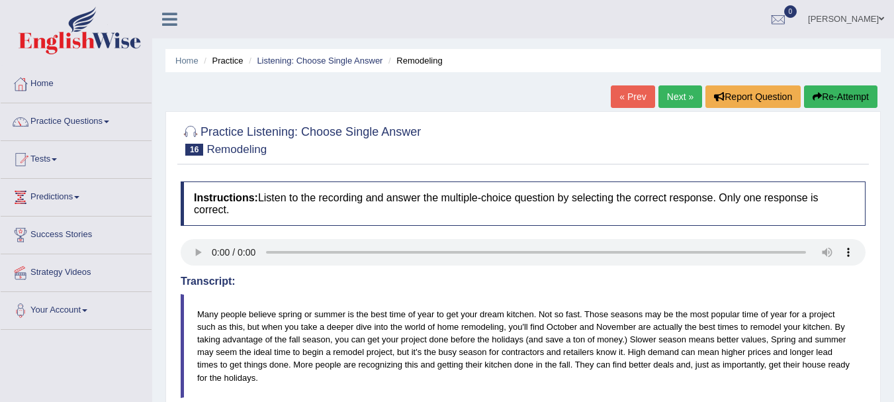
click at [673, 96] on link "Next »" at bounding box center [680, 96] width 44 height 22
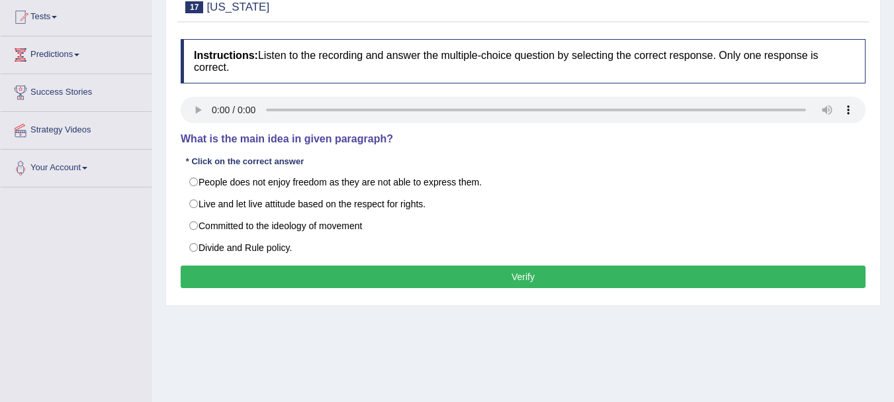
scroll to position [151, 0]
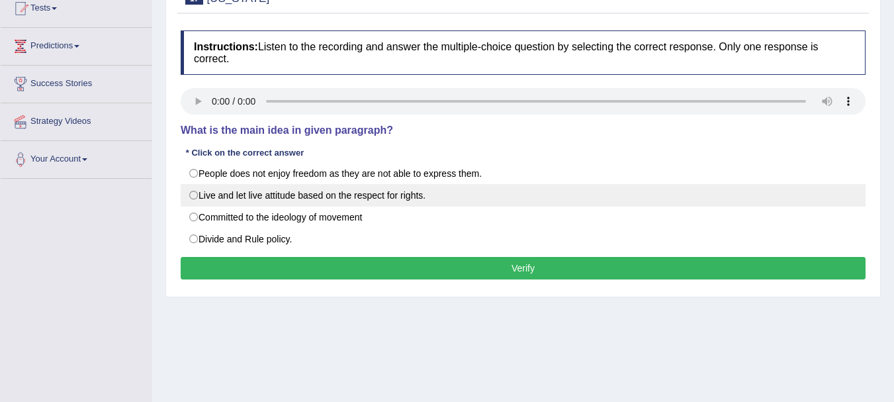
click at [336, 195] on label "Live and let live attitude based on the respect for rights." at bounding box center [523, 195] width 685 height 22
radio input "true"
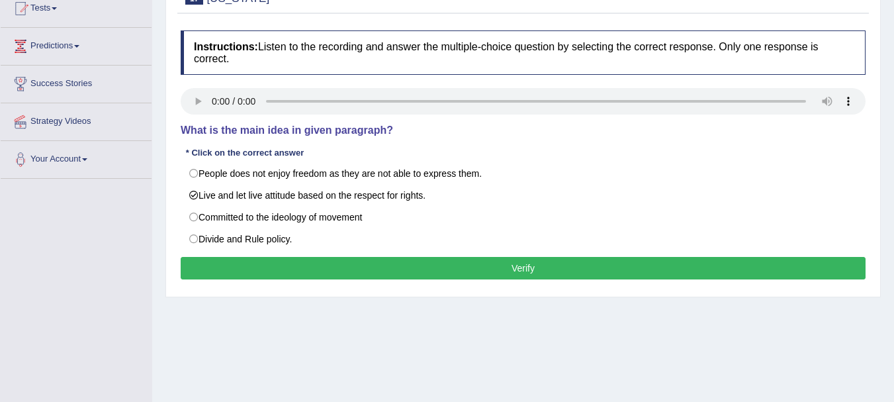
click at [318, 267] on button "Verify" at bounding box center [523, 268] width 685 height 22
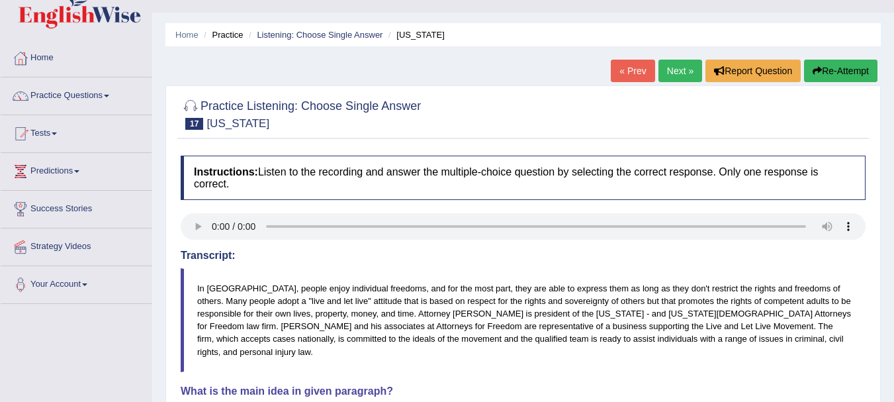
scroll to position [0, 0]
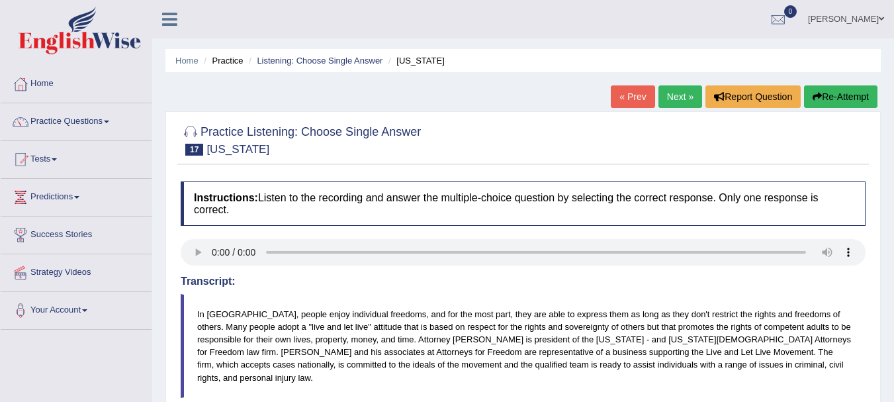
click at [683, 95] on link "Next »" at bounding box center [680, 96] width 44 height 22
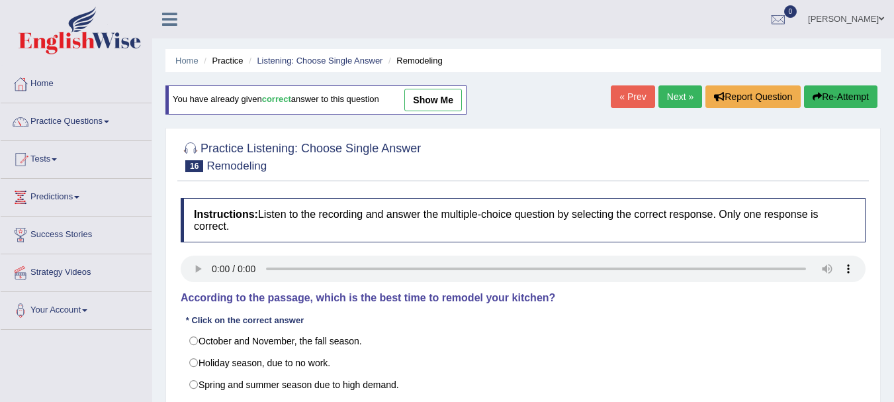
drag, startPoint x: 772, startPoint y: 9, endPoint x: 642, endPoint y: 148, distance: 190.0
click at [642, 148] on div at bounding box center [523, 156] width 685 height 40
click at [667, 99] on link "Next »" at bounding box center [680, 96] width 44 height 22
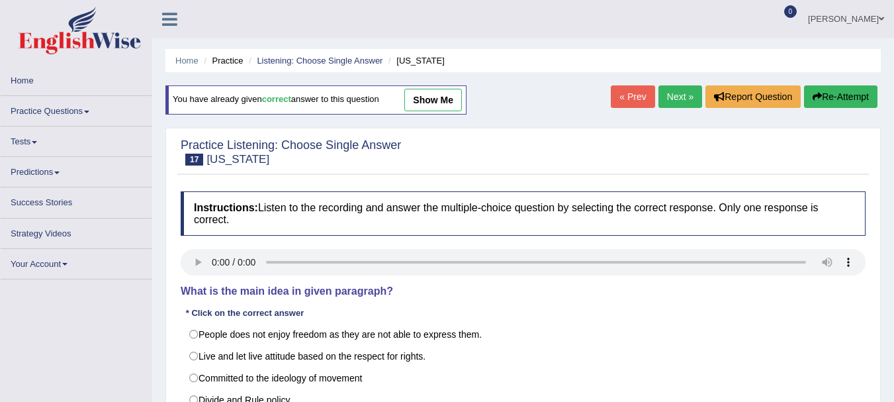
click at [667, 99] on link "Next »" at bounding box center [680, 96] width 44 height 22
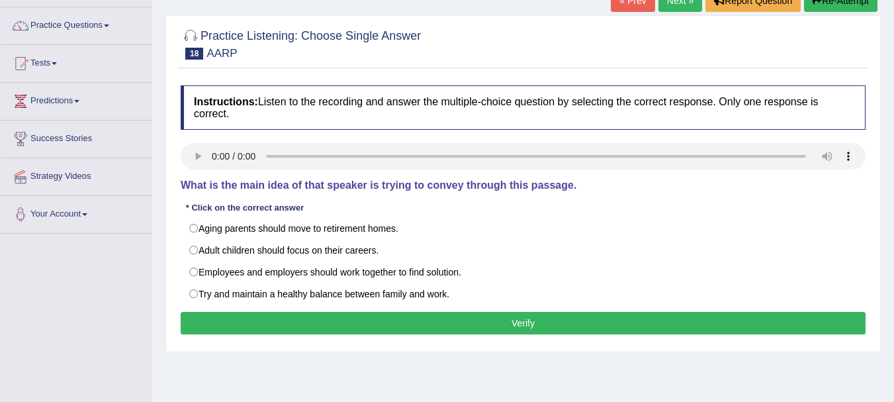
scroll to position [103, 0]
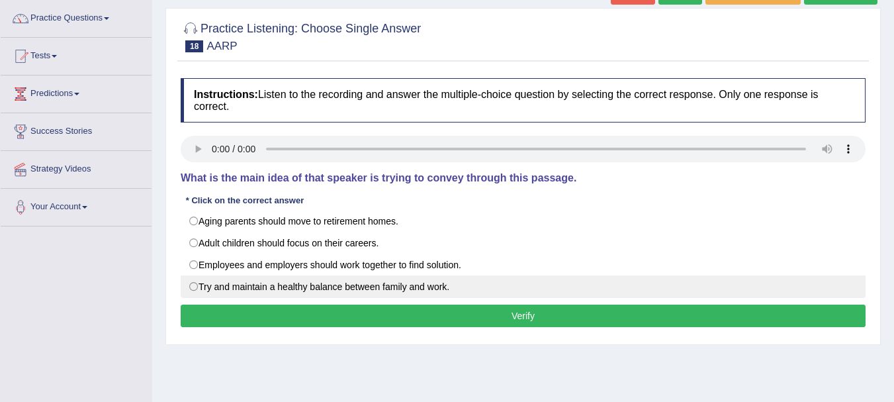
click at [306, 279] on label "Try and maintain a healthy balance between family and work." at bounding box center [523, 286] width 685 height 22
radio input "true"
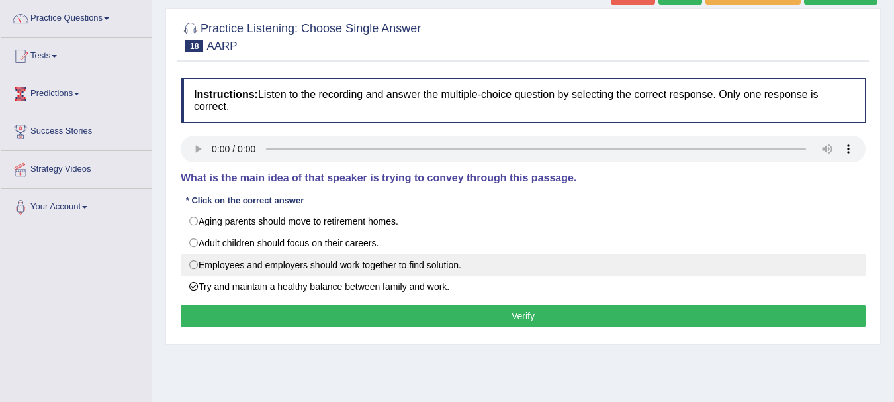
click at [310, 267] on label "Employees and employers should work together to find solution." at bounding box center [523, 264] width 685 height 22
radio input "true"
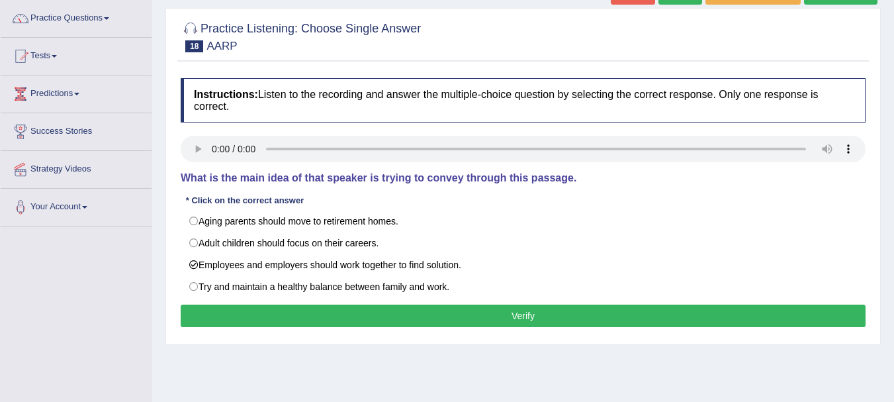
click at [306, 320] on button "Verify" at bounding box center [523, 315] width 685 height 22
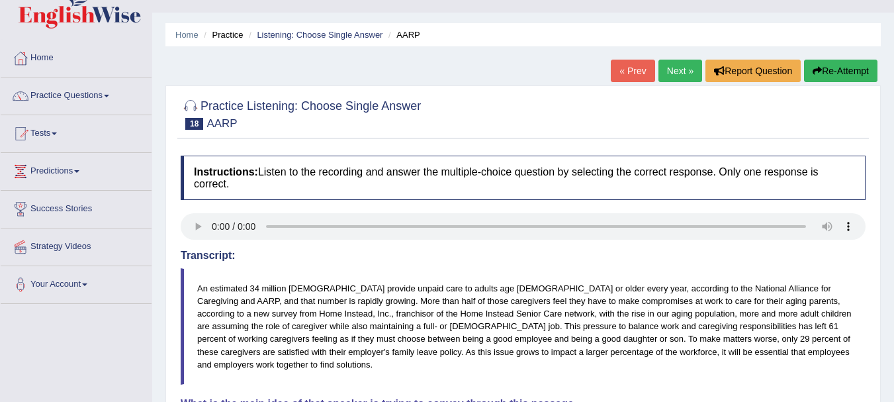
scroll to position [0, 0]
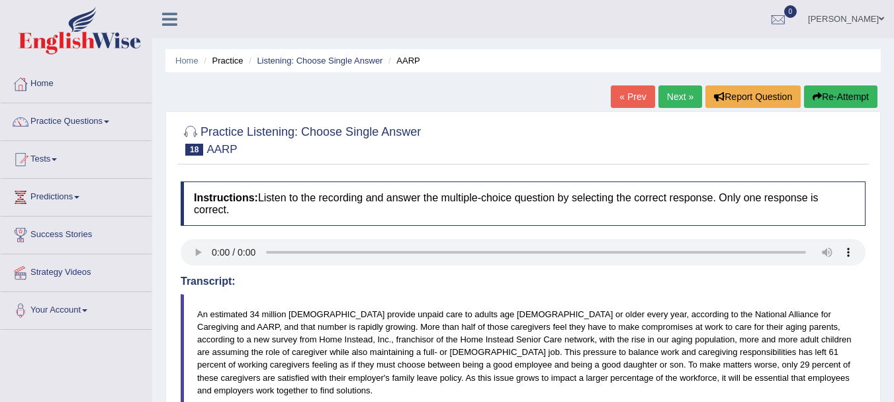
click at [676, 91] on link "Next »" at bounding box center [680, 96] width 44 height 22
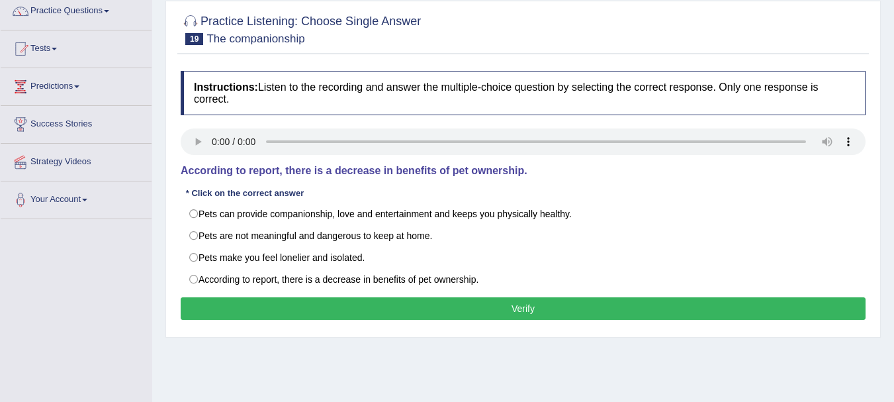
scroll to position [112, 0]
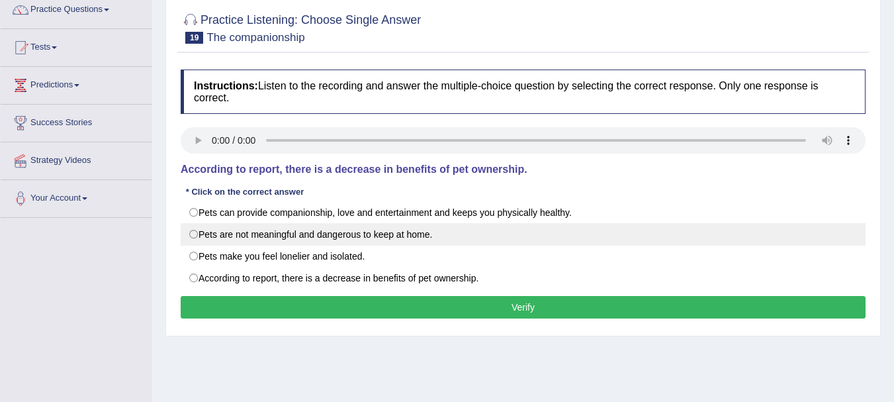
click at [292, 234] on label "Pets are not meaningful and dangerous to keep at home." at bounding box center [523, 234] width 685 height 22
radio input "true"
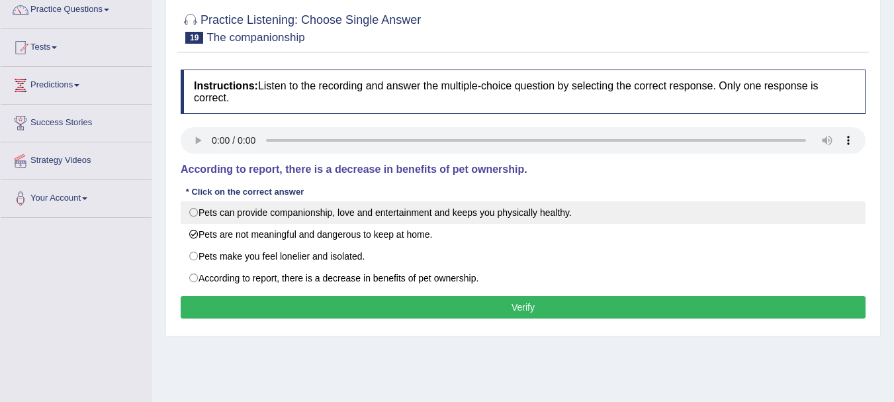
click at [297, 211] on label "Pets can provide companionship, love and entertainment and keeps you physically…" at bounding box center [523, 212] width 685 height 22
radio input "true"
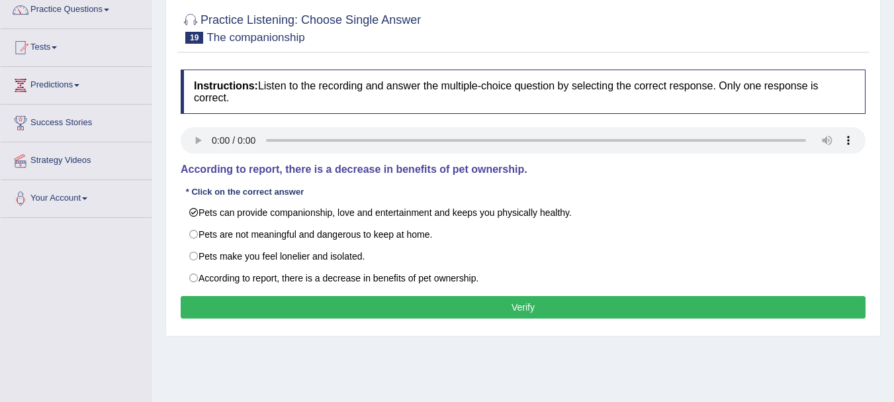
click at [301, 307] on button "Verify" at bounding box center [523, 307] width 685 height 22
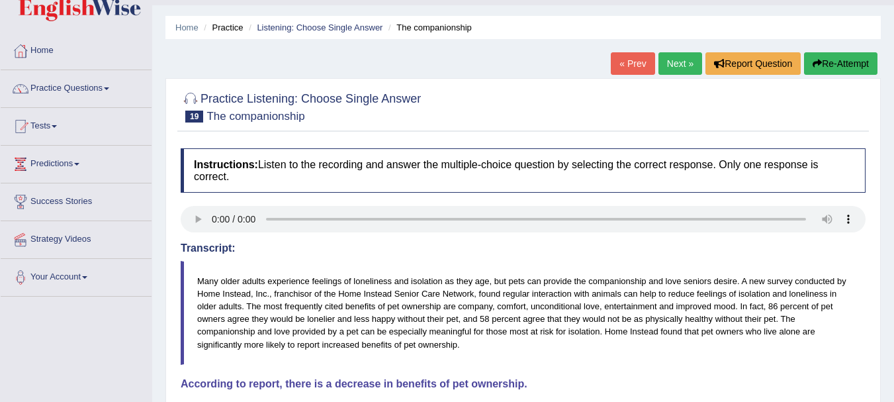
scroll to position [0, 0]
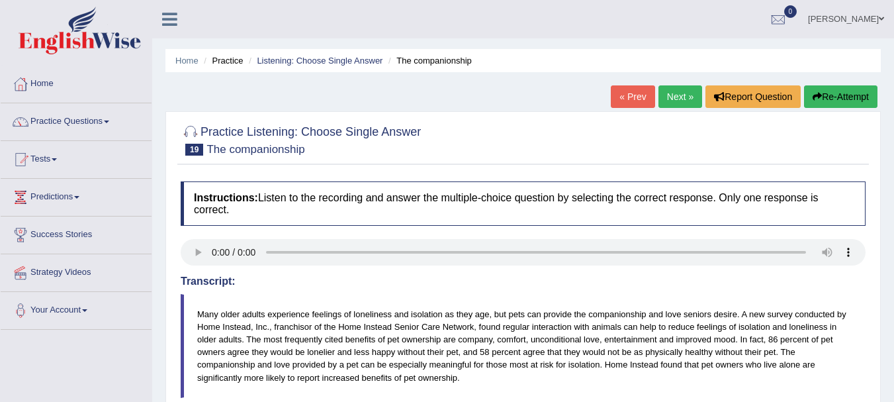
click at [675, 97] on link "Next »" at bounding box center [680, 96] width 44 height 22
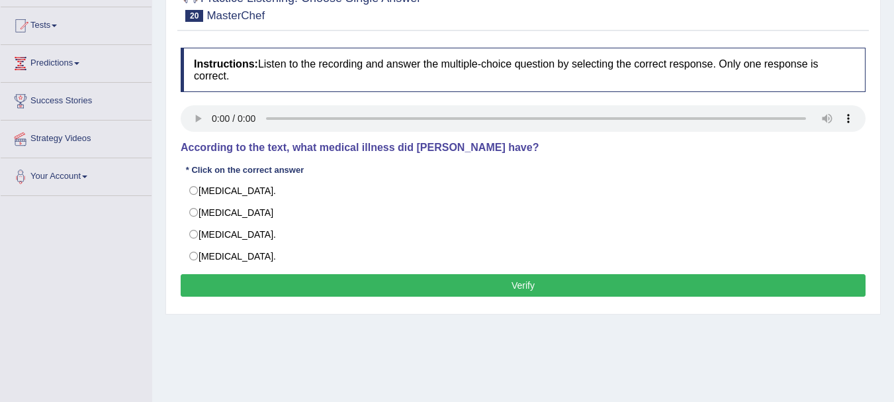
drag, startPoint x: 896, startPoint y: 62, endPoint x: 896, endPoint y: 136, distance: 73.4
click at [894, 136] on html "Toggle navigation Home Practice Questions Speaking Practice Read Aloud Repeat S…" at bounding box center [447, 67] width 894 height 402
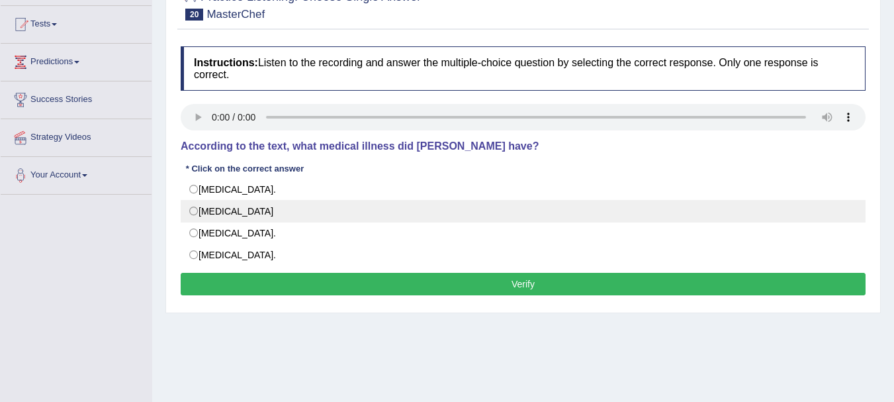
click at [257, 216] on label "[MEDICAL_DATA]" at bounding box center [523, 211] width 685 height 22
radio input "true"
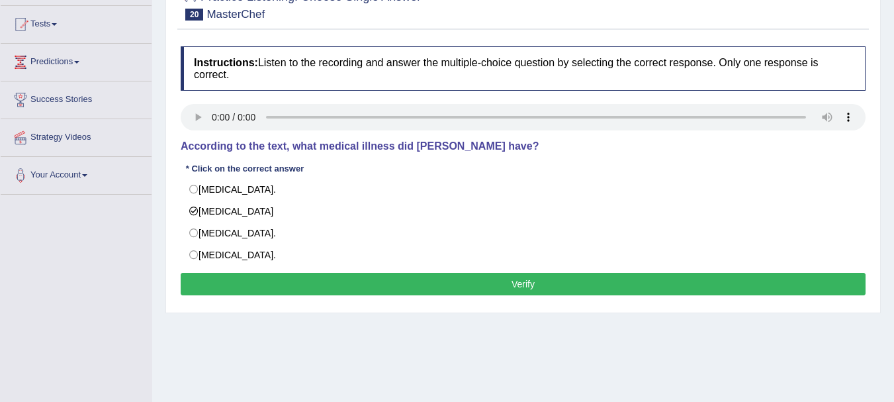
click at [265, 280] on button "Verify" at bounding box center [523, 284] width 685 height 22
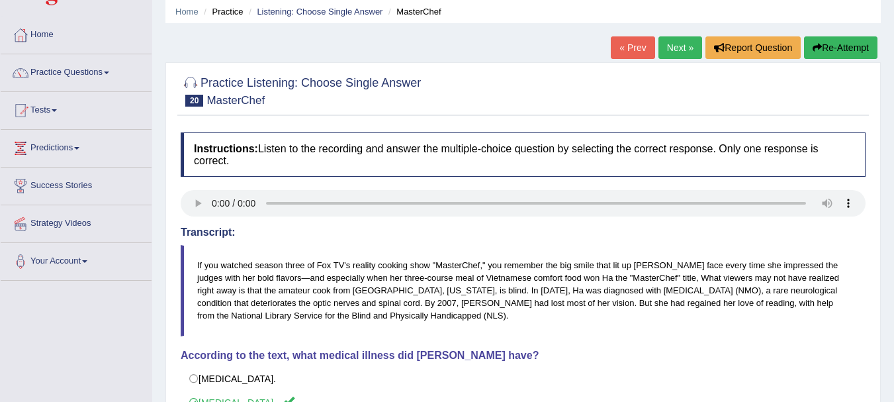
scroll to position [0, 0]
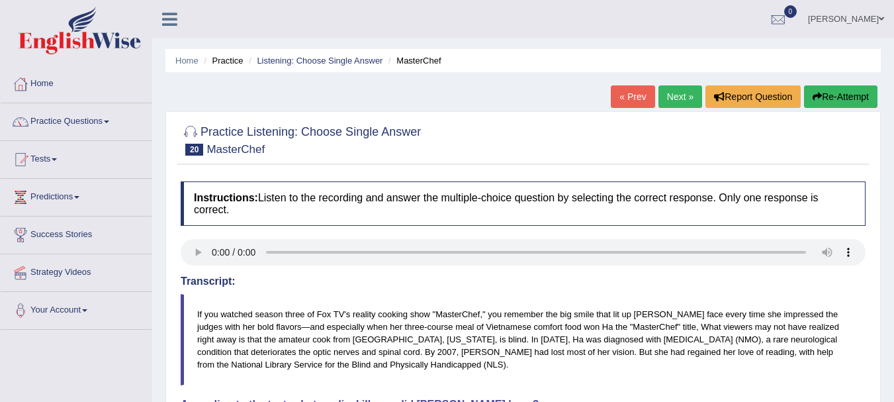
click at [679, 98] on link "Next »" at bounding box center [680, 96] width 44 height 22
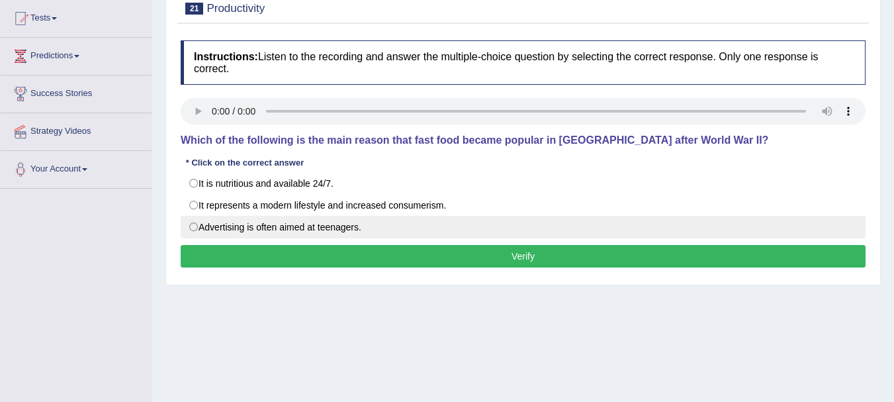
scroll to position [141, 0]
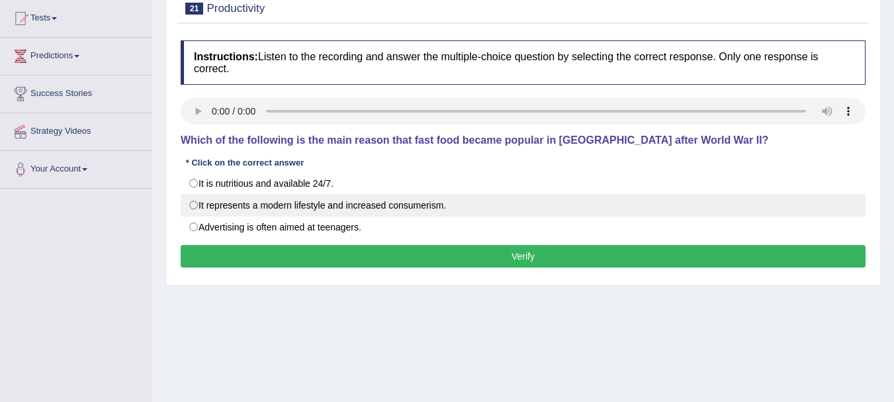
click at [328, 214] on label "It represents a modern lifestyle and increased consumerism." at bounding box center [523, 205] width 685 height 22
radio input "true"
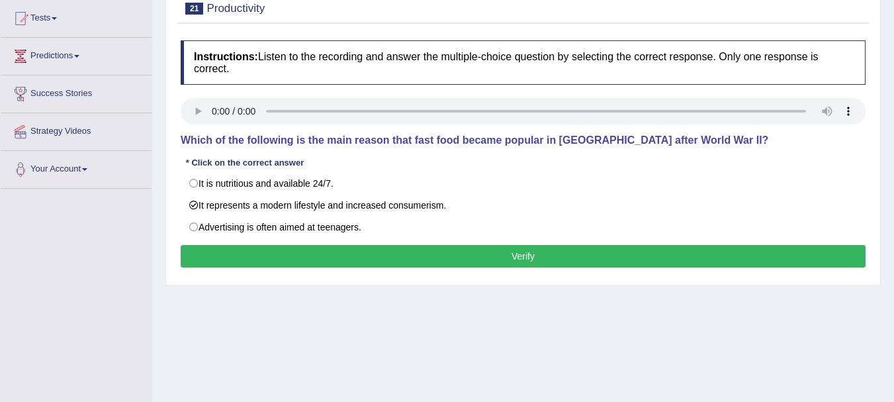
click at [391, 257] on button "Verify" at bounding box center [523, 256] width 685 height 22
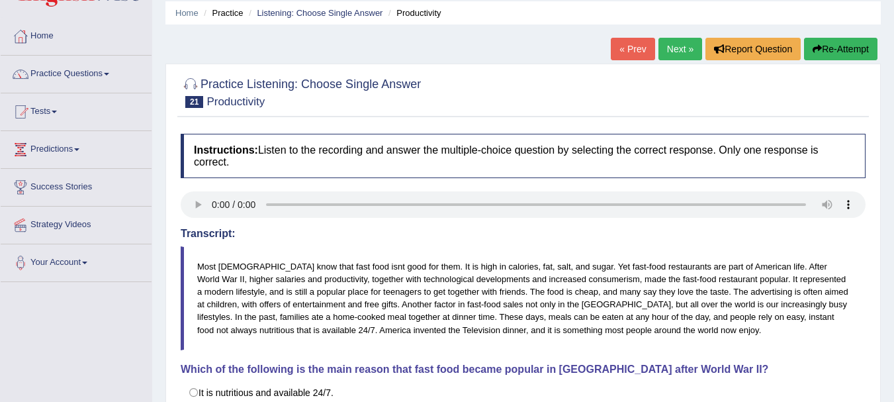
scroll to position [0, 0]
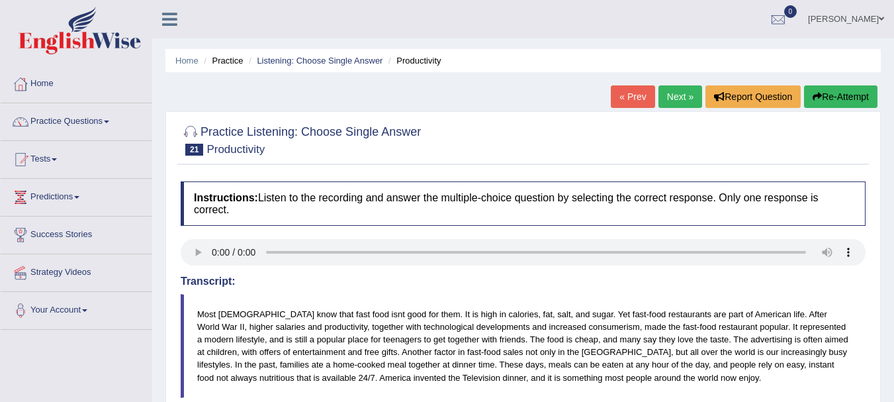
click at [685, 91] on link "Next »" at bounding box center [680, 96] width 44 height 22
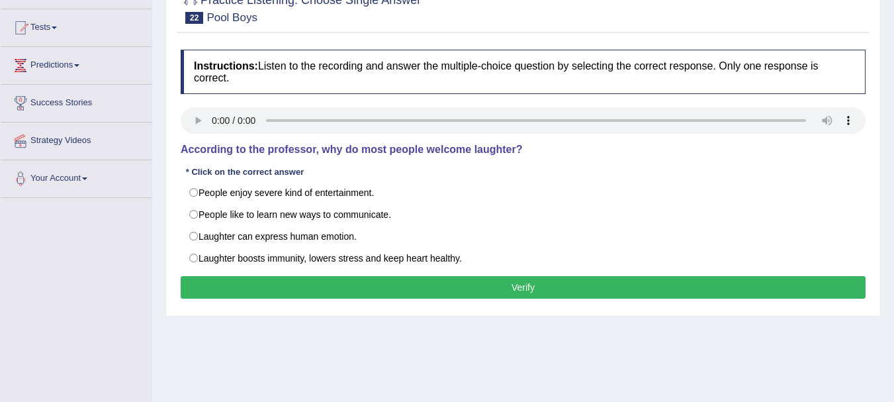
click at [889, 148] on html "Toggle navigation Home Practice Questions Speaking Practice Read Aloud Repeat S…" at bounding box center [447, 69] width 894 height 402
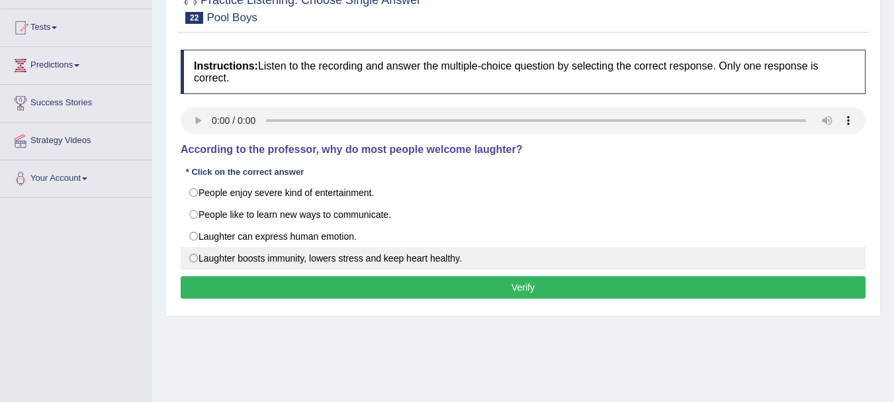
click at [314, 251] on label "Laughter boosts immunity, lowers stress and keep heart healthy." at bounding box center [523, 258] width 685 height 22
radio input "true"
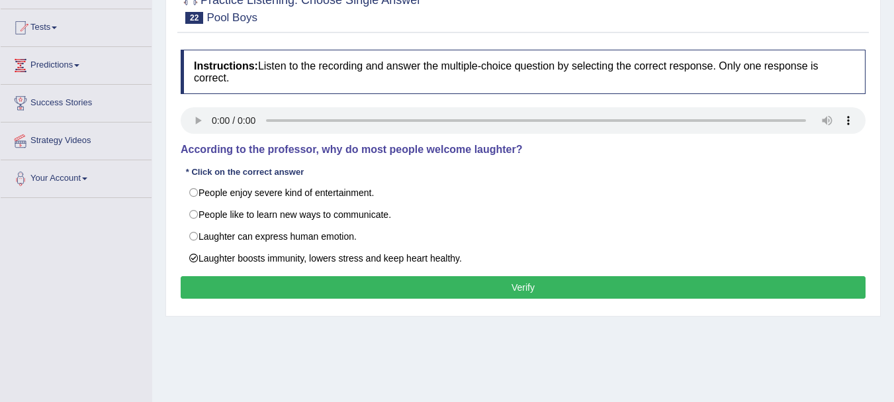
click at [363, 292] on button "Verify" at bounding box center [523, 287] width 685 height 22
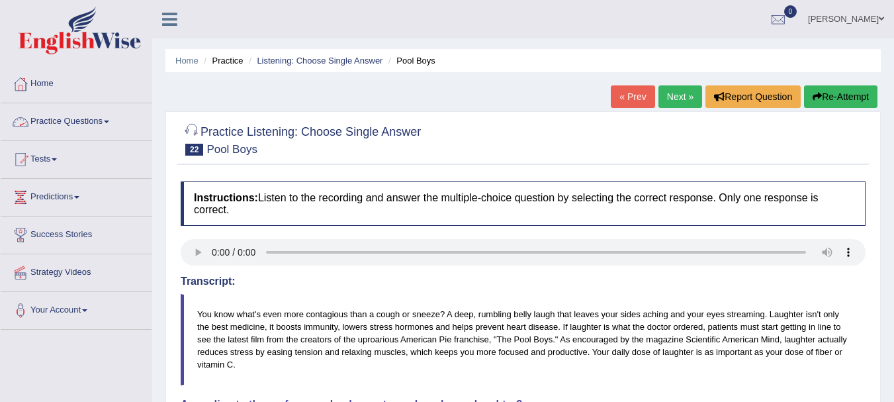
click at [99, 121] on link "Practice Questions" at bounding box center [76, 119] width 151 height 33
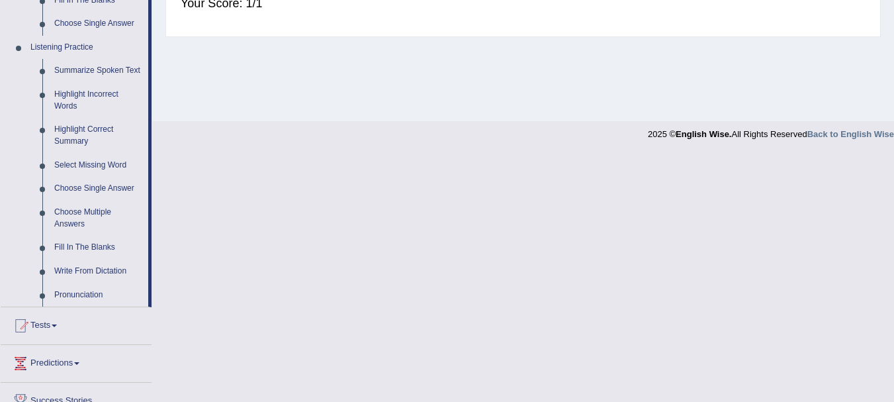
scroll to position [548, 0]
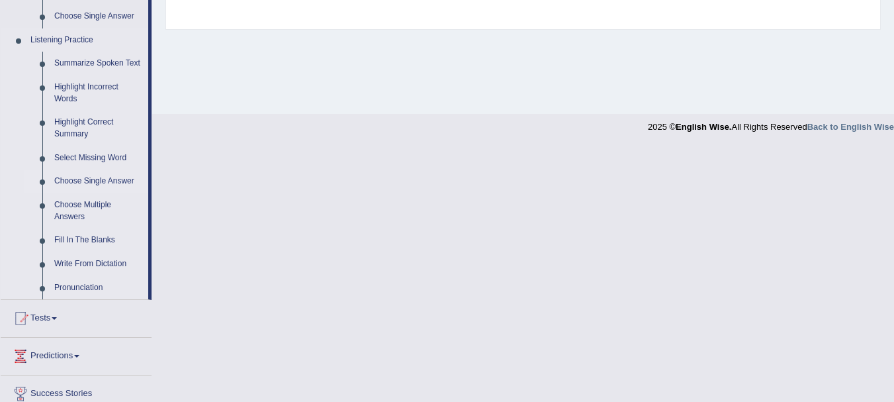
click at [95, 179] on link "Choose Single Answer" at bounding box center [98, 181] width 100 height 24
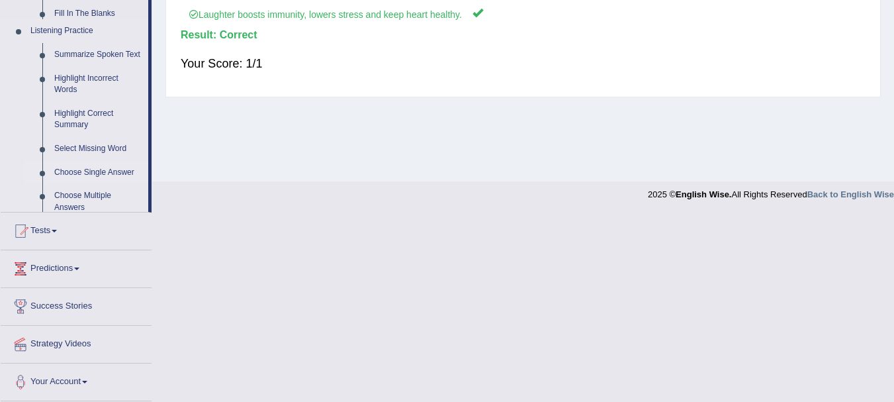
scroll to position [293, 0]
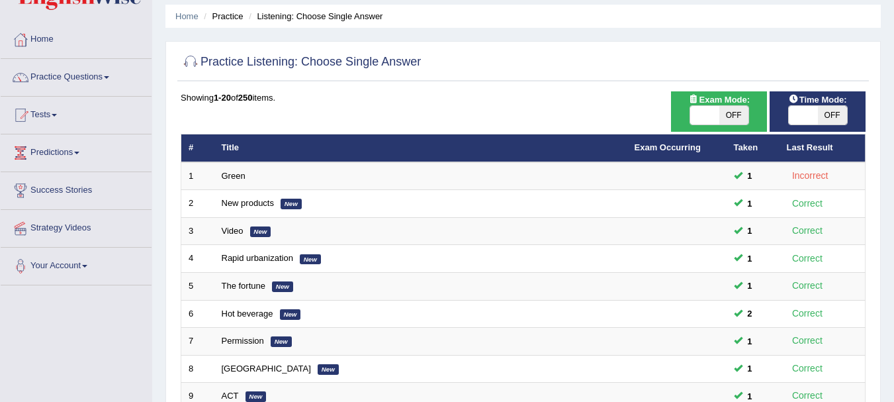
scroll to position [19, 0]
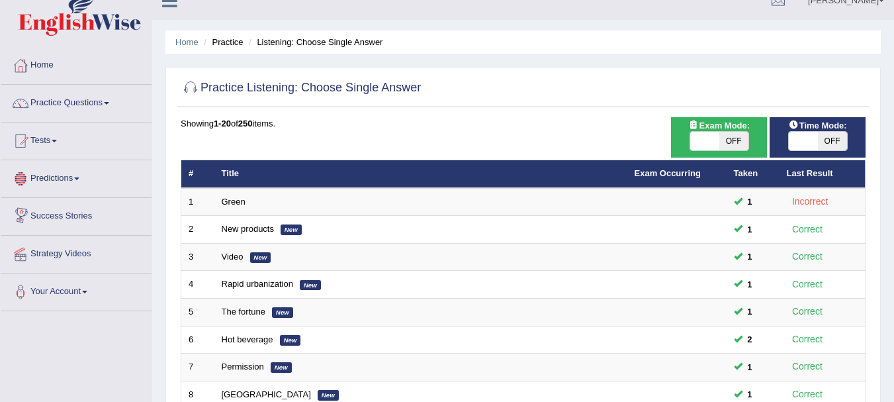
click at [78, 179] on link "Predictions" at bounding box center [76, 176] width 151 height 33
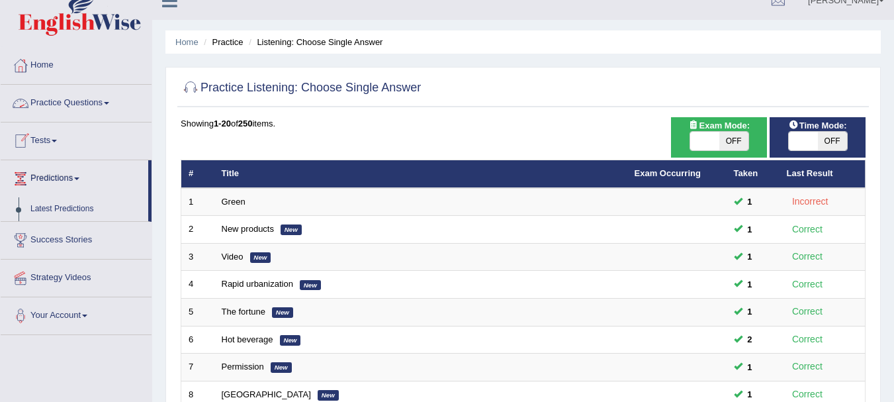
click at [109, 102] on span at bounding box center [106, 103] width 5 height 3
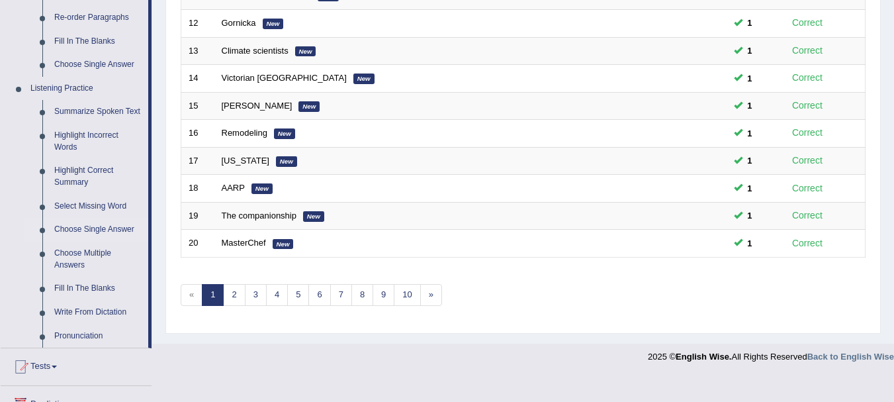
scroll to position [507, 0]
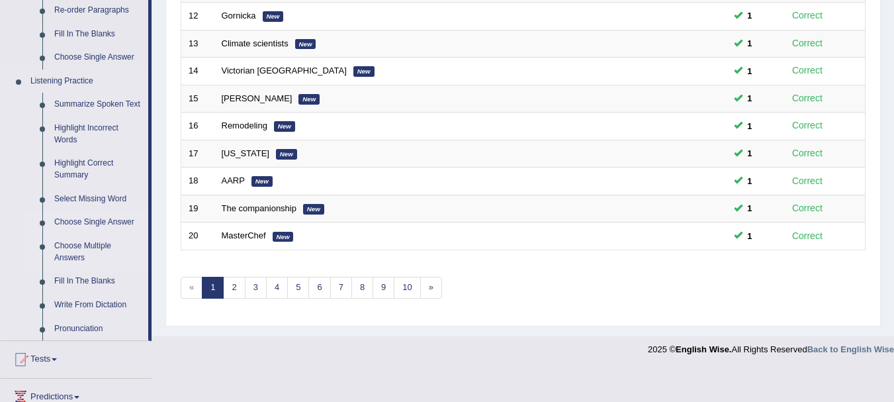
click at [91, 245] on link "Choose Multiple Answers" at bounding box center [98, 251] width 100 height 35
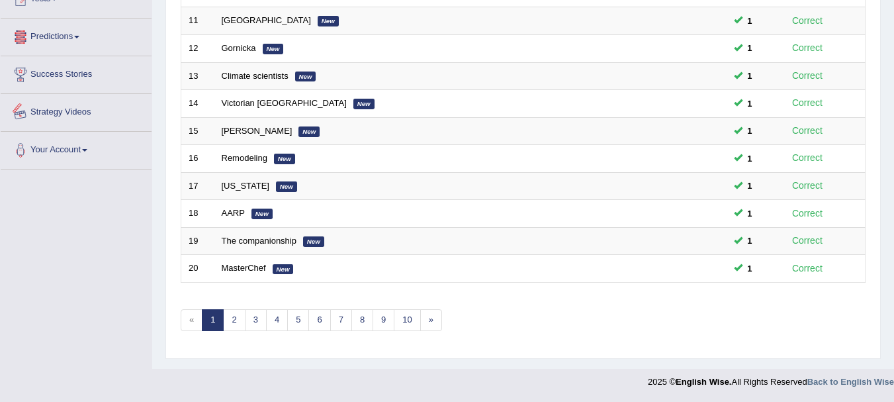
scroll to position [568, 0]
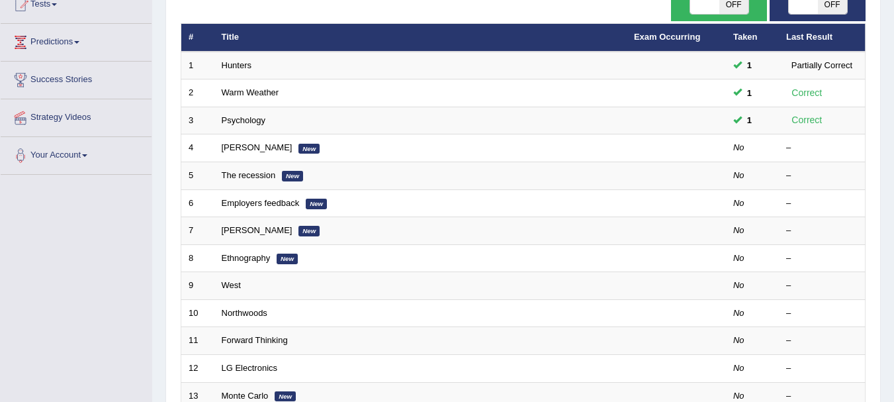
scroll to position [157, 0]
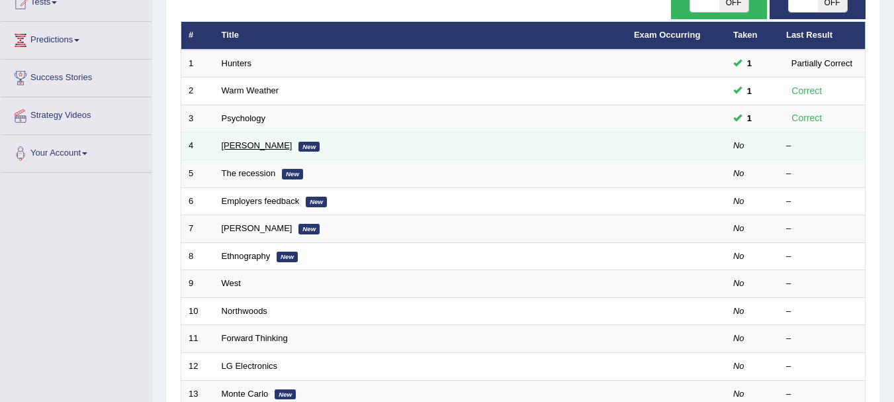
click at [236, 144] on link "[PERSON_NAME]" at bounding box center [257, 145] width 71 height 10
